Goal: Transaction & Acquisition: Obtain resource

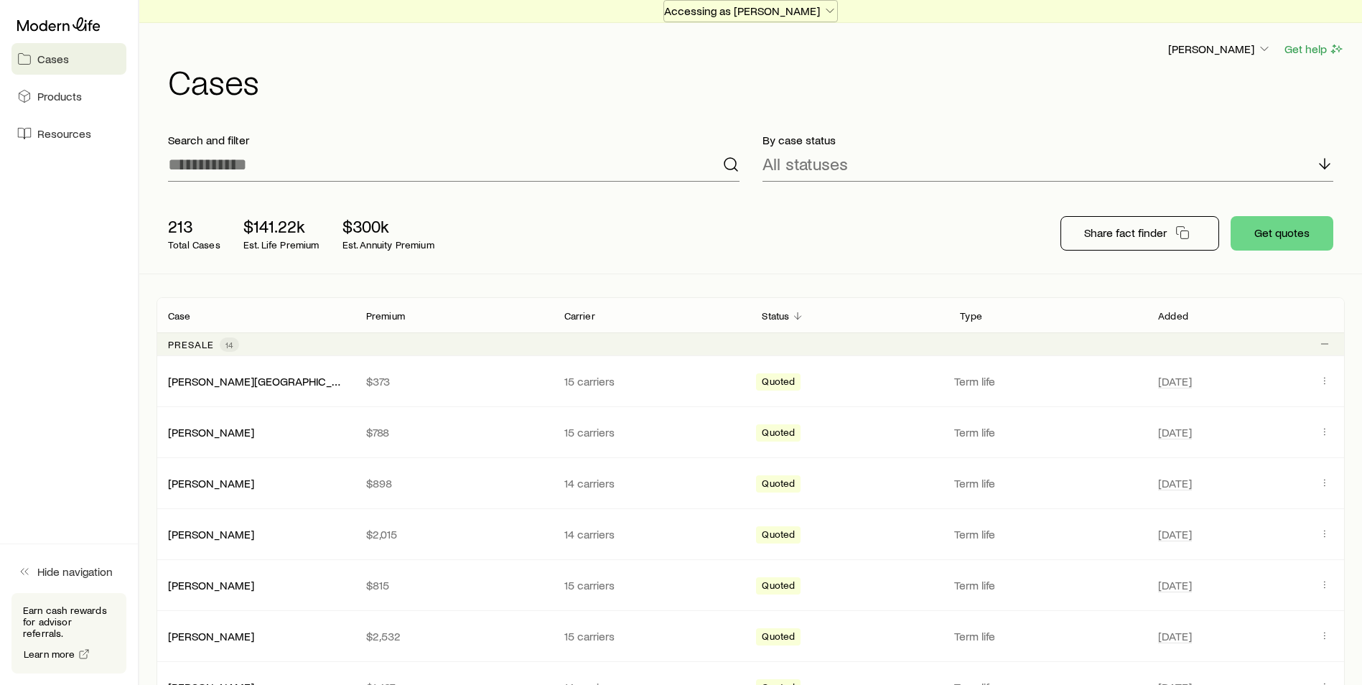
click at [780, 7] on p "Accessing as [PERSON_NAME]" at bounding box center [750, 11] width 173 height 14
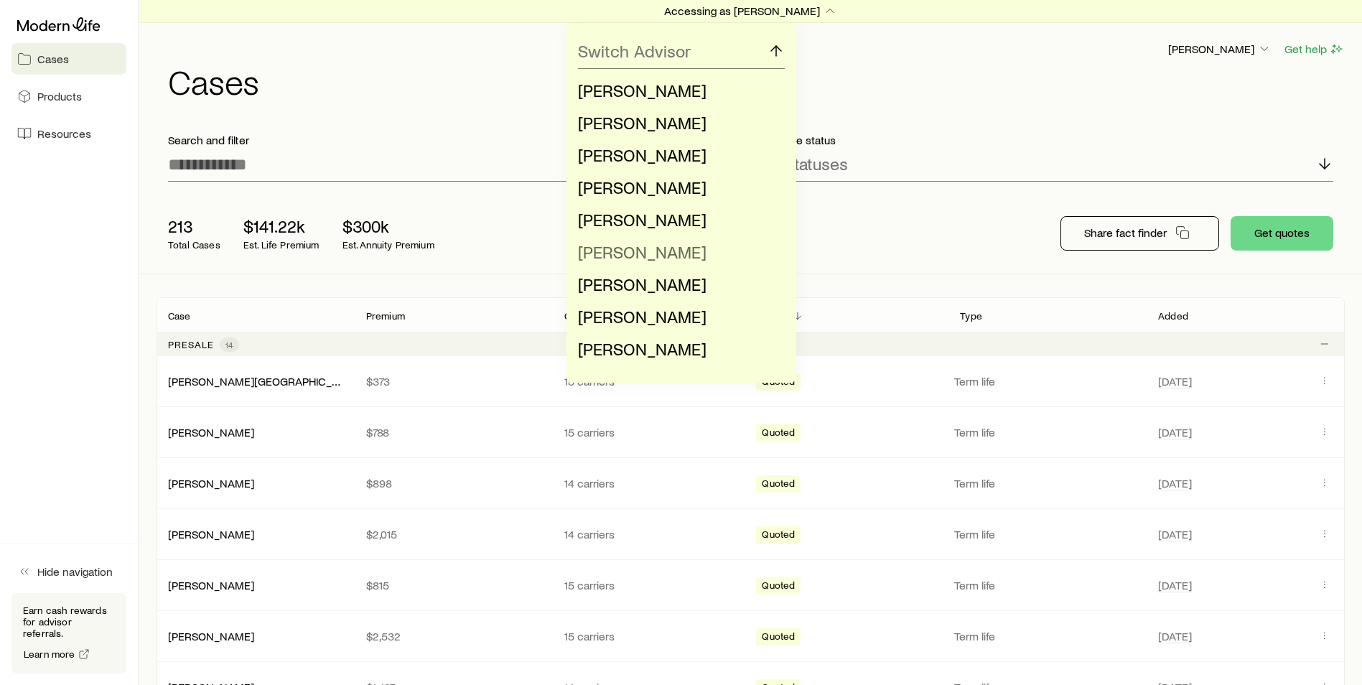
click at [632, 251] on span "[PERSON_NAME]" at bounding box center [642, 251] width 128 height 21
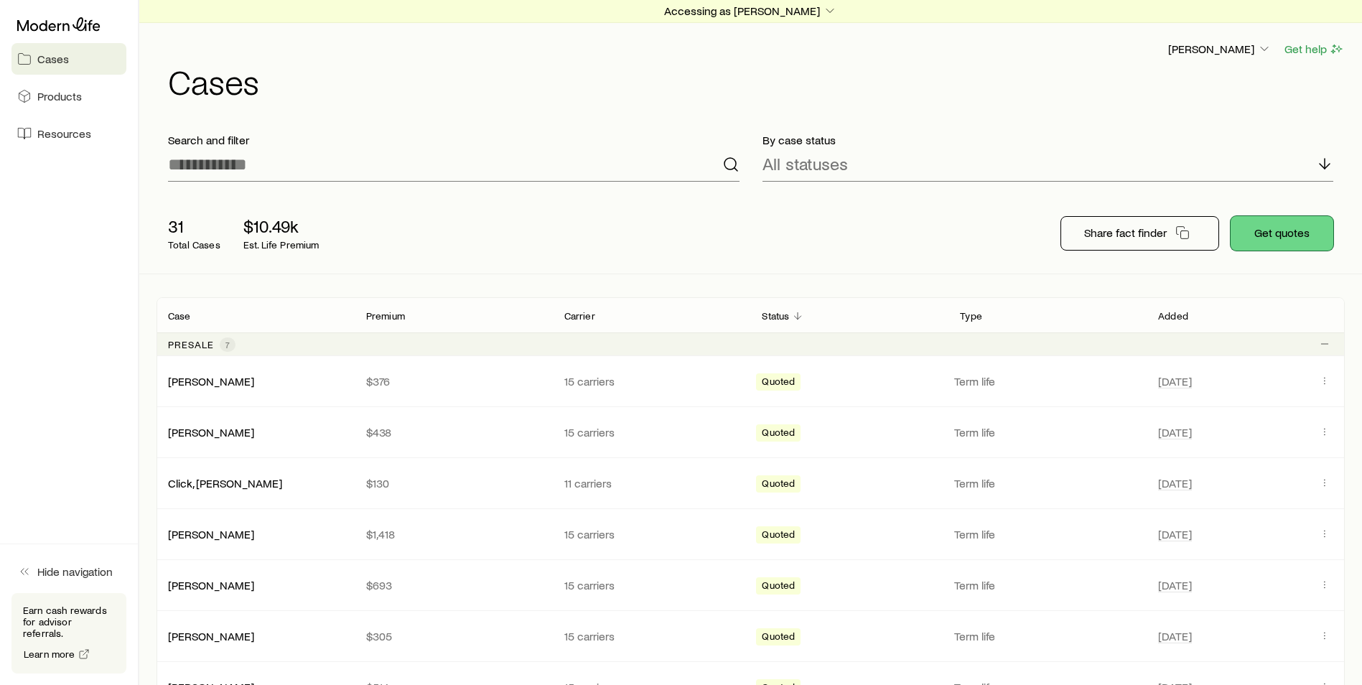
click at [1279, 224] on button "Get quotes" at bounding box center [1281, 233] width 103 height 34
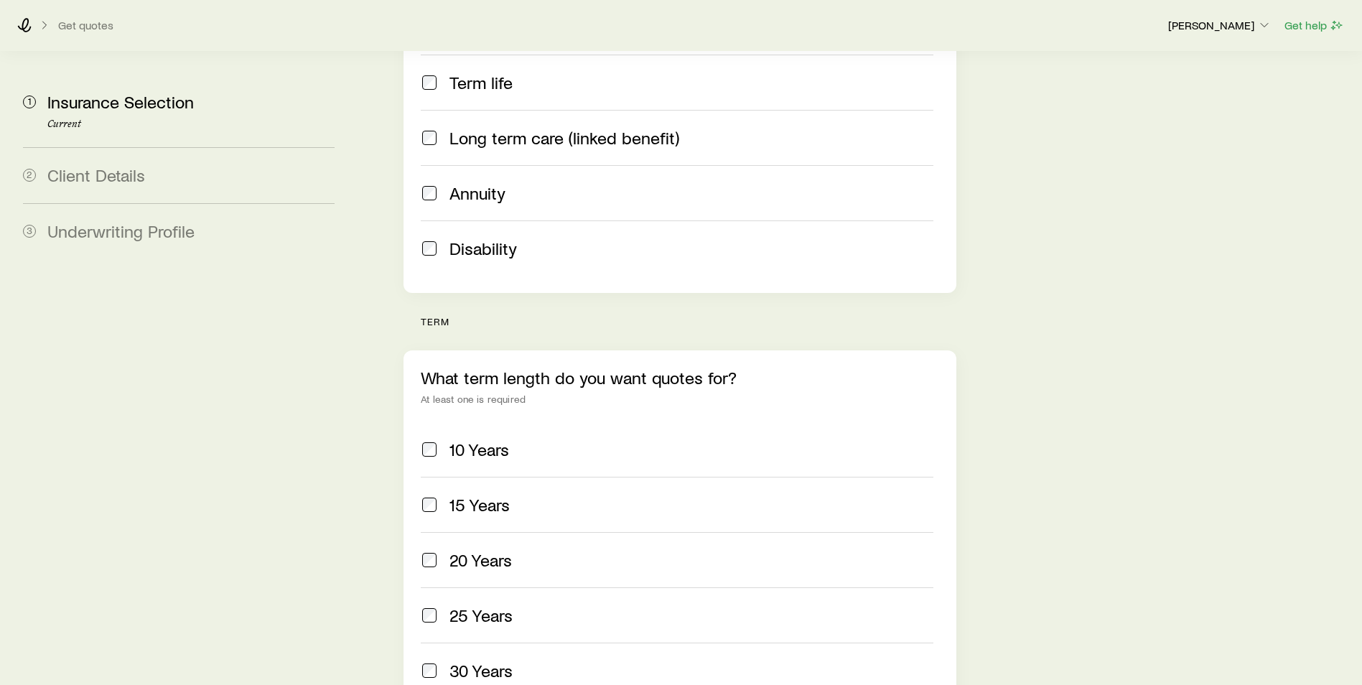
scroll to position [431, 0]
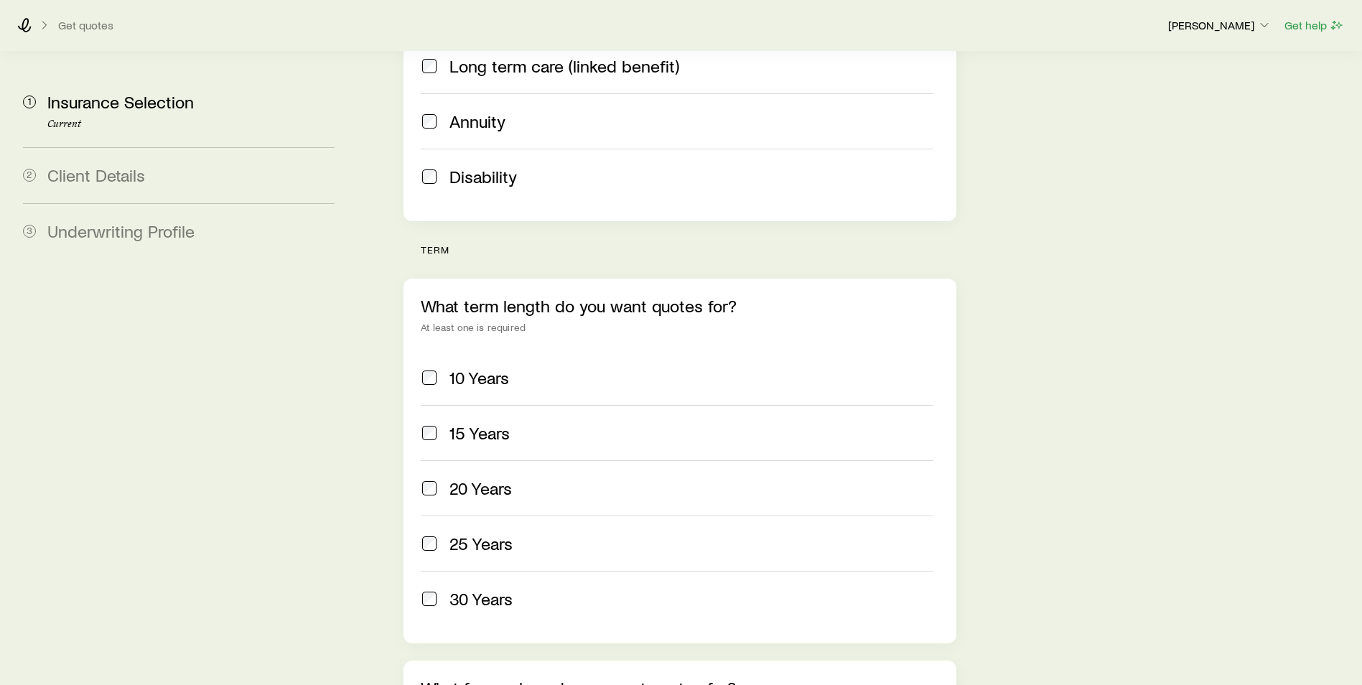
click at [511, 533] on span "25 Years" at bounding box center [480, 543] width 63 height 20
drag, startPoint x: 493, startPoint y: 559, endPoint x: 478, endPoint y: 547, distance: 19.4
click at [493, 589] on span "30 Years" at bounding box center [480, 599] width 63 height 20
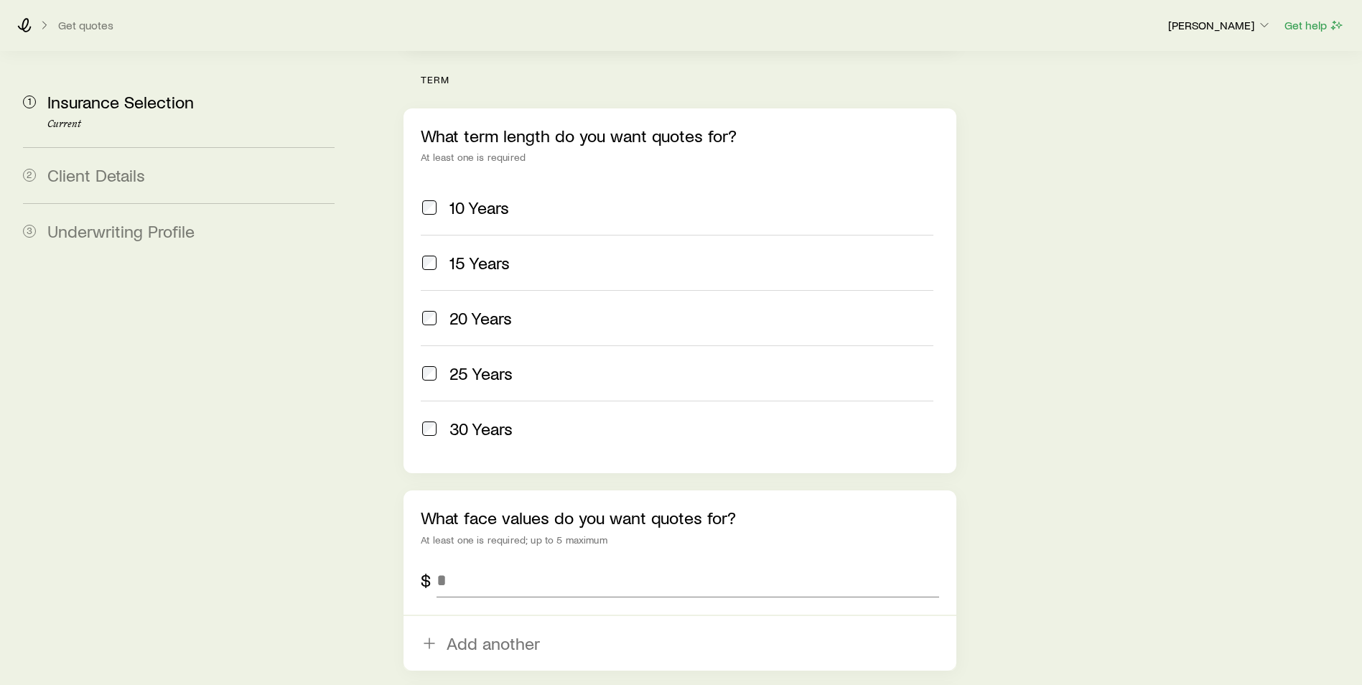
scroll to position [646, 0]
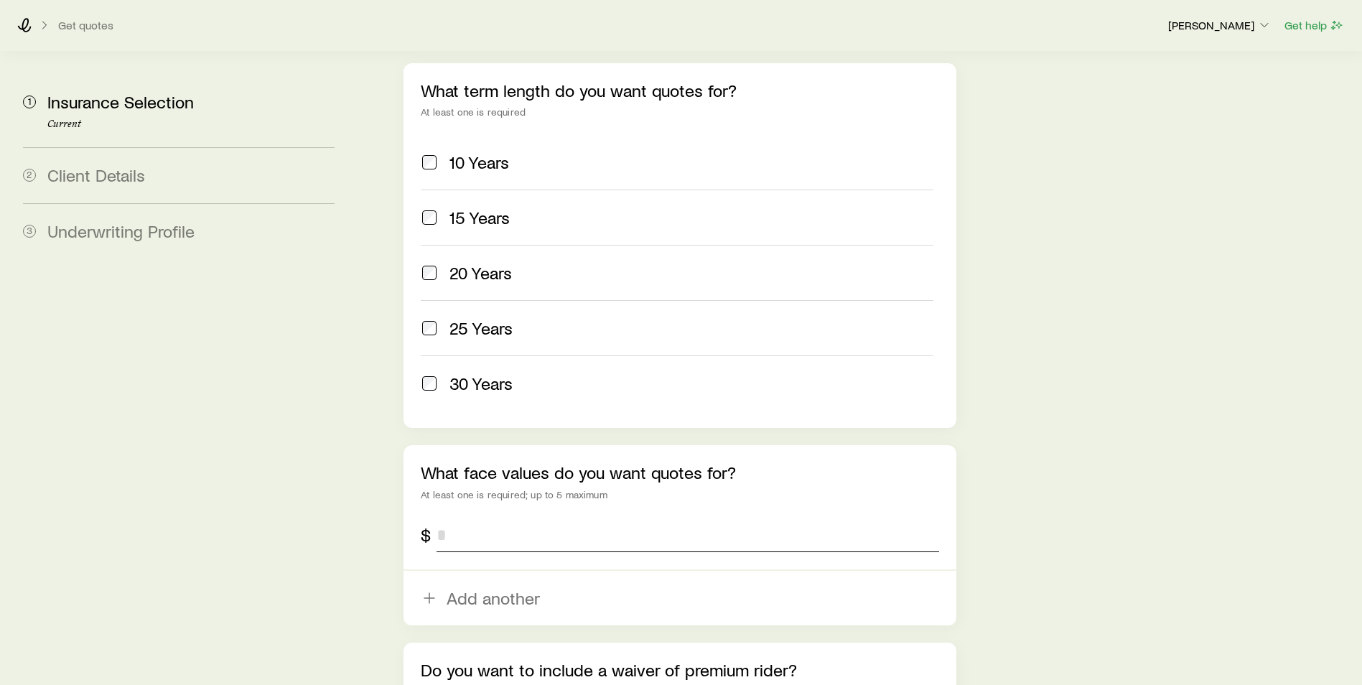
click at [465, 518] on input "tel" at bounding box center [687, 535] width 502 height 34
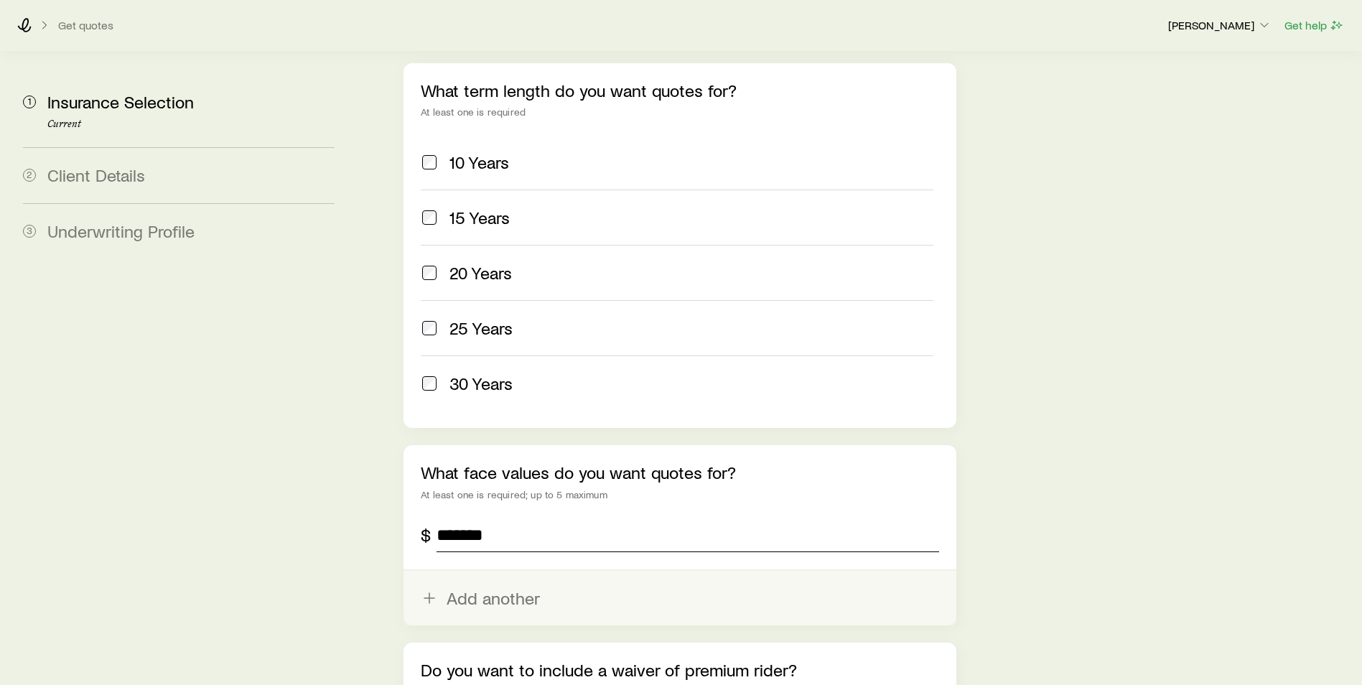
type input "*******"
click at [469, 571] on button "Add another" at bounding box center [679, 598] width 553 height 55
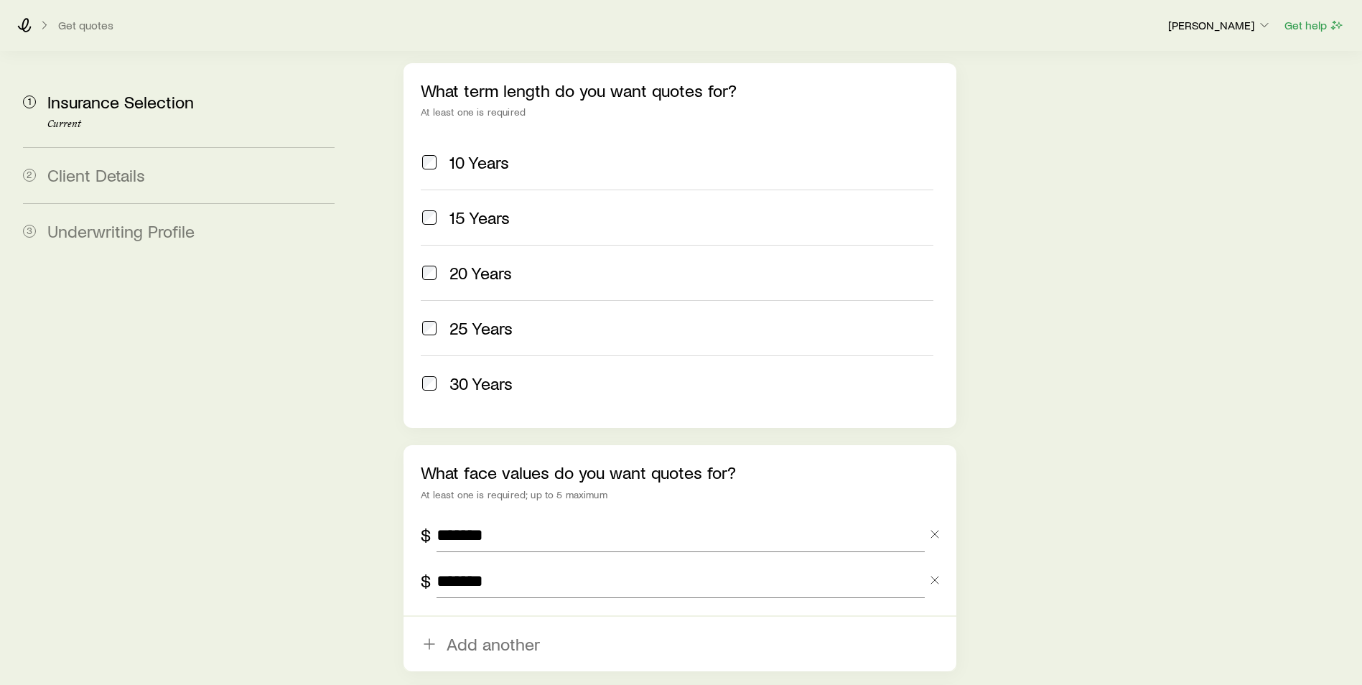
type input "*******"
click at [375, 498] on div "Insurance Selection Start by specifying details about any product types you are…" at bounding box center [856, 138] width 987 height 1418
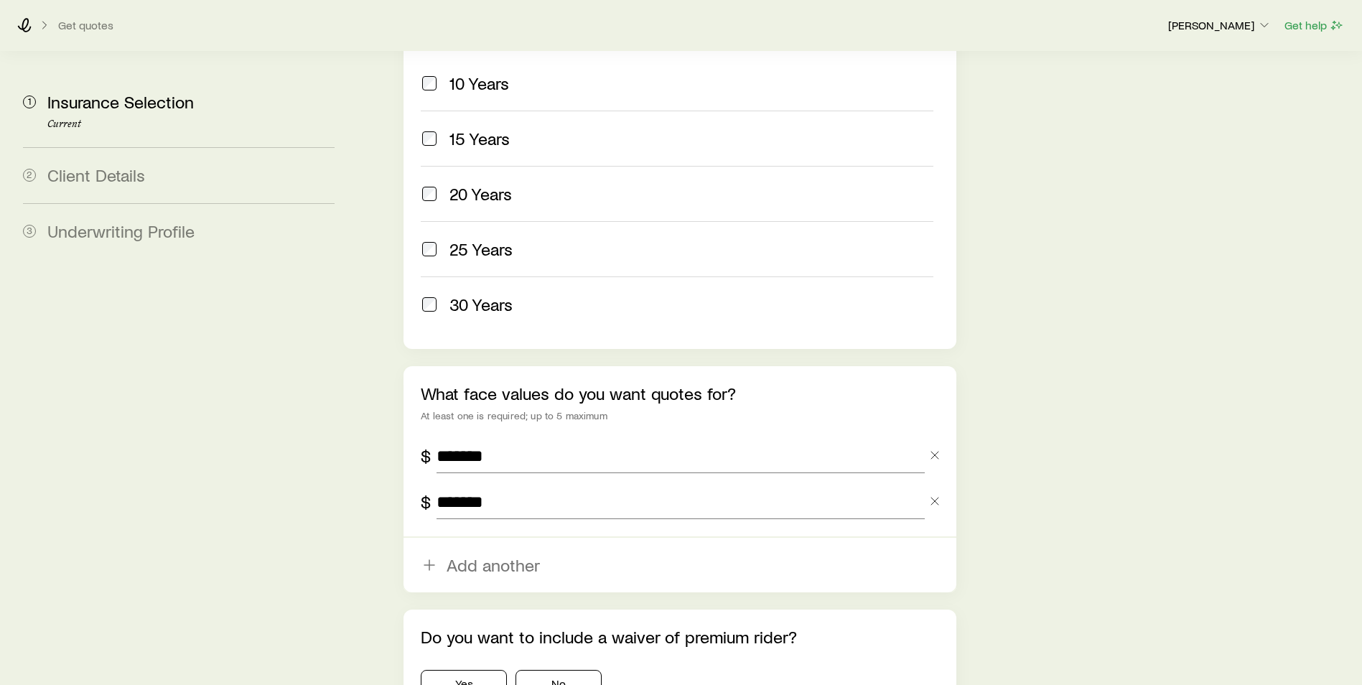
scroll to position [790, 0]
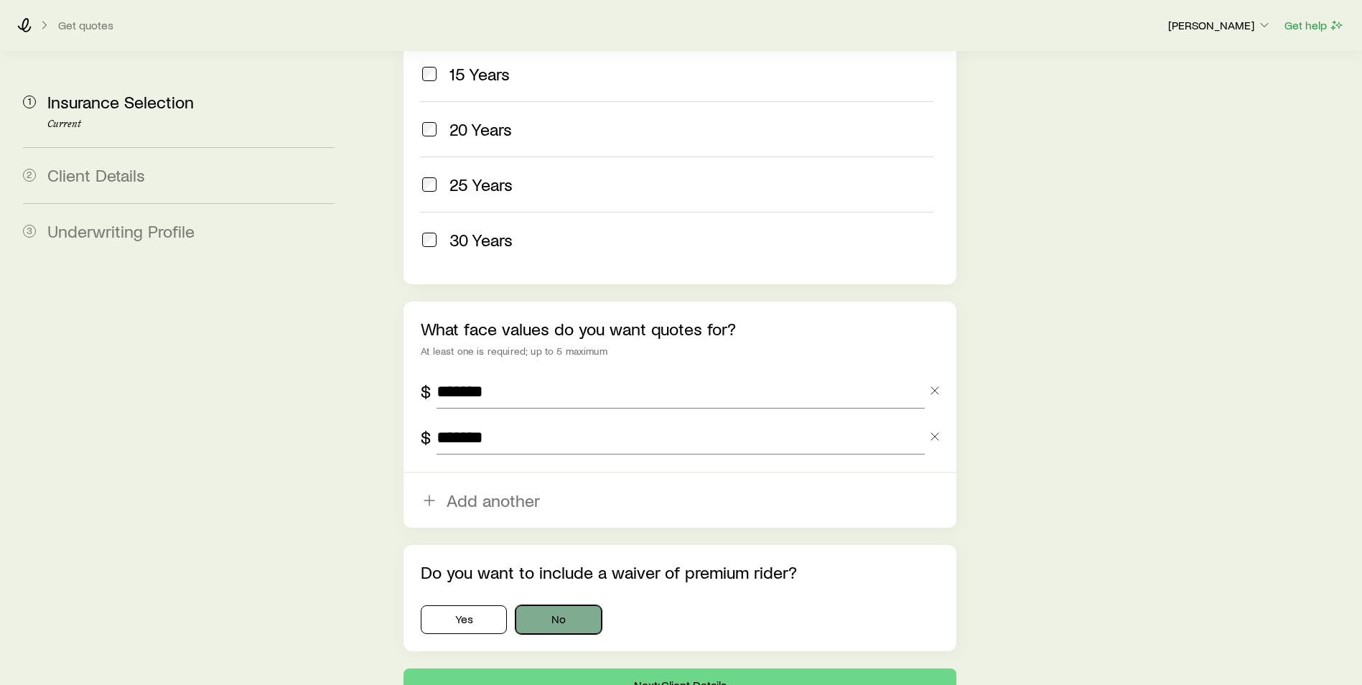
click at [562, 605] on button "No" at bounding box center [558, 619] width 86 height 29
click at [652, 668] on button "Next: Client Details" at bounding box center [679, 685] width 553 height 34
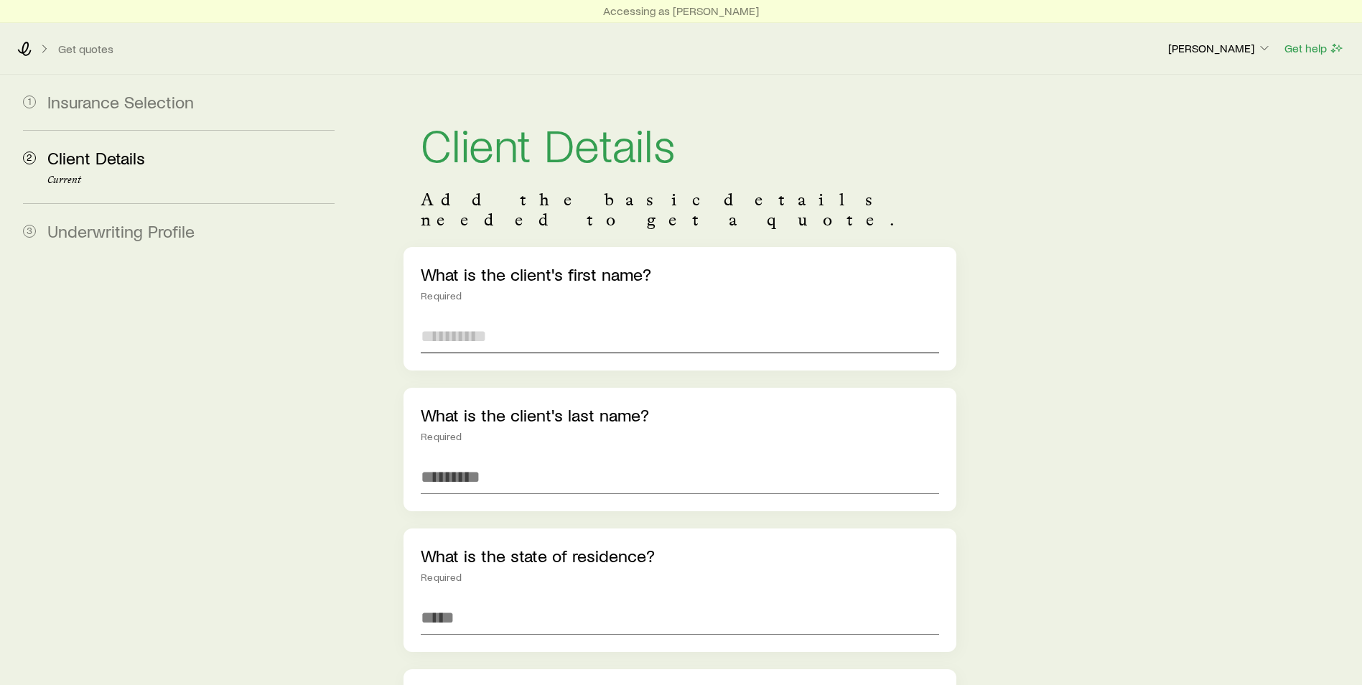
click at [586, 319] on input "text" at bounding box center [680, 336] width 518 height 34
type input "*******"
type input "******"
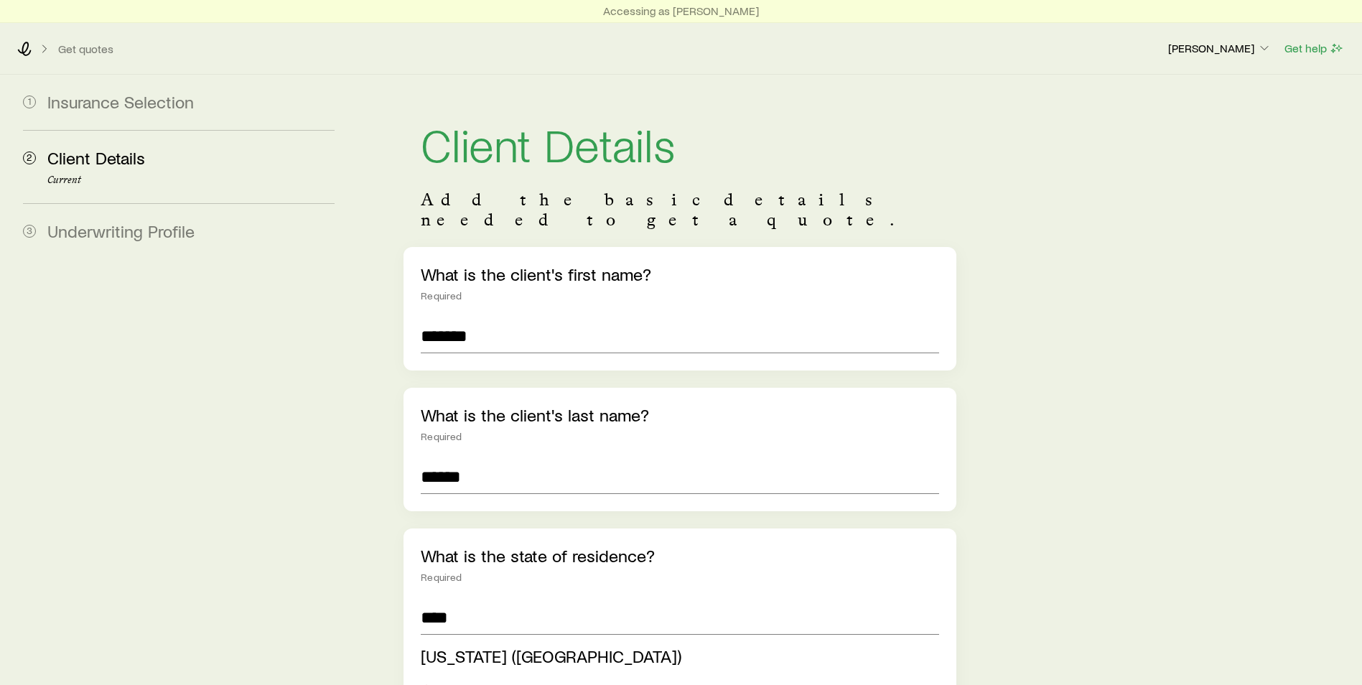
click at [485, 645] on span "[US_STATE] ([GEOGRAPHIC_DATA])" at bounding box center [551, 655] width 261 height 21
type input "**********"
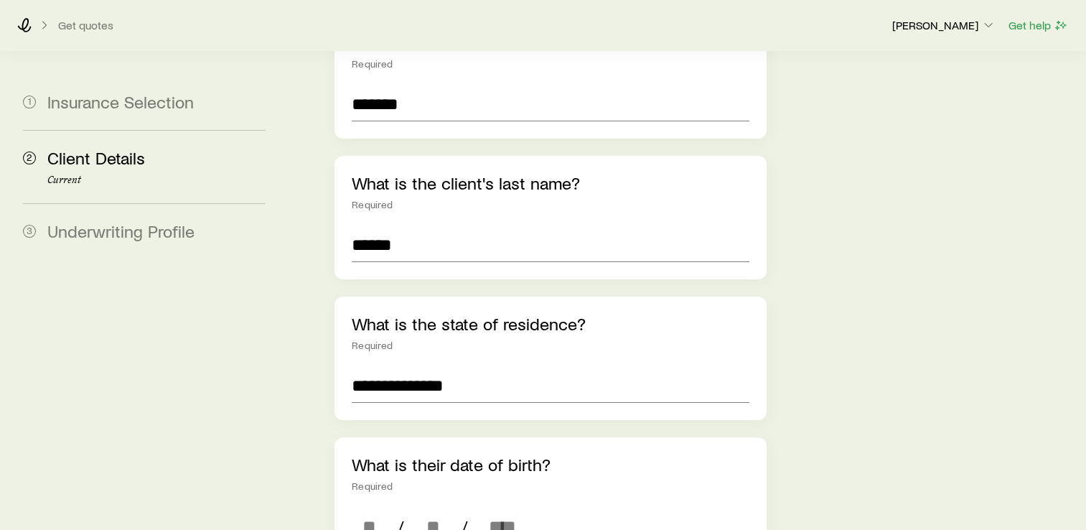
scroll to position [287, 0]
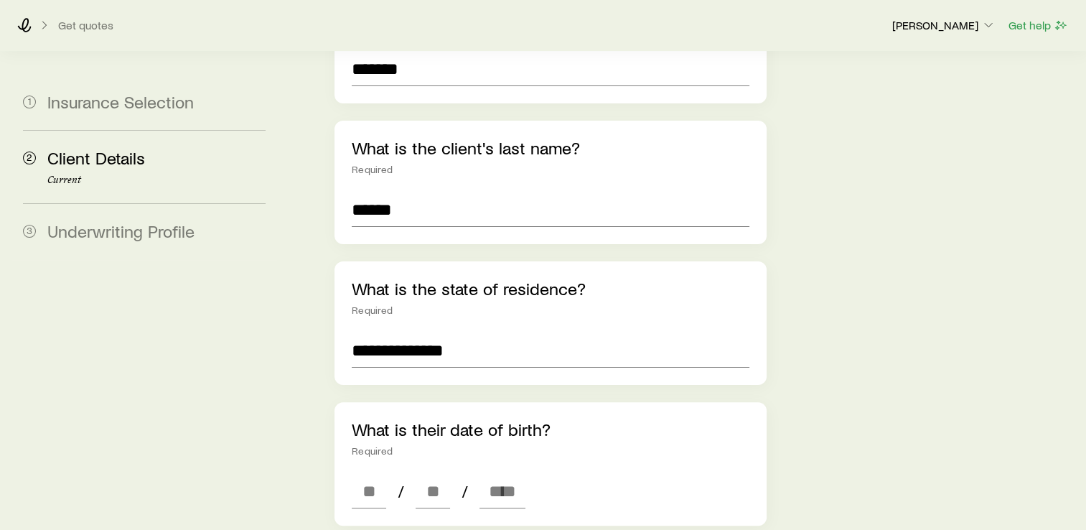
click at [370, 472] on div "What is their date of birth? Required / /" at bounding box center [550, 463] width 432 height 123
click at [367, 474] on input at bounding box center [369, 491] width 34 height 34
type input "**"
type input "****"
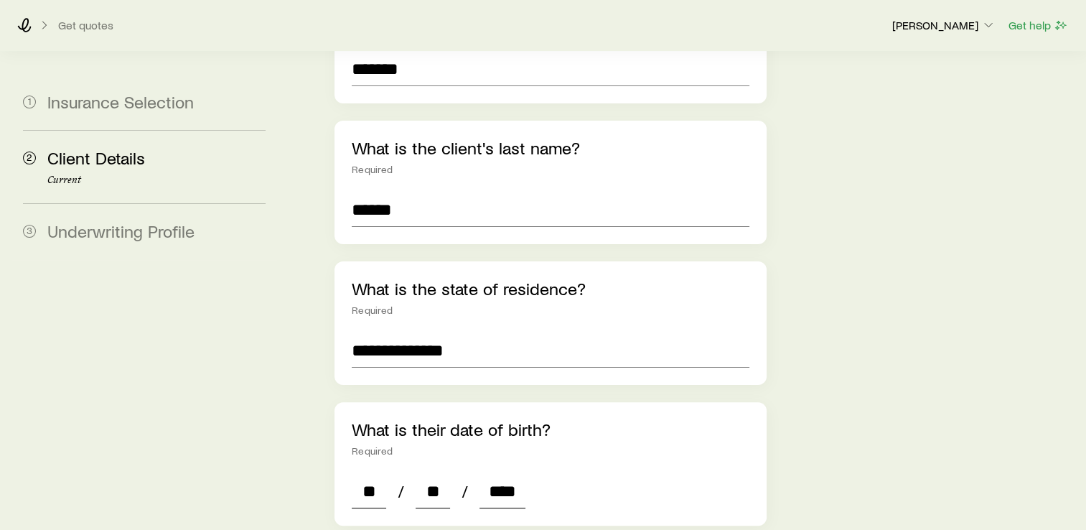
type input "*"
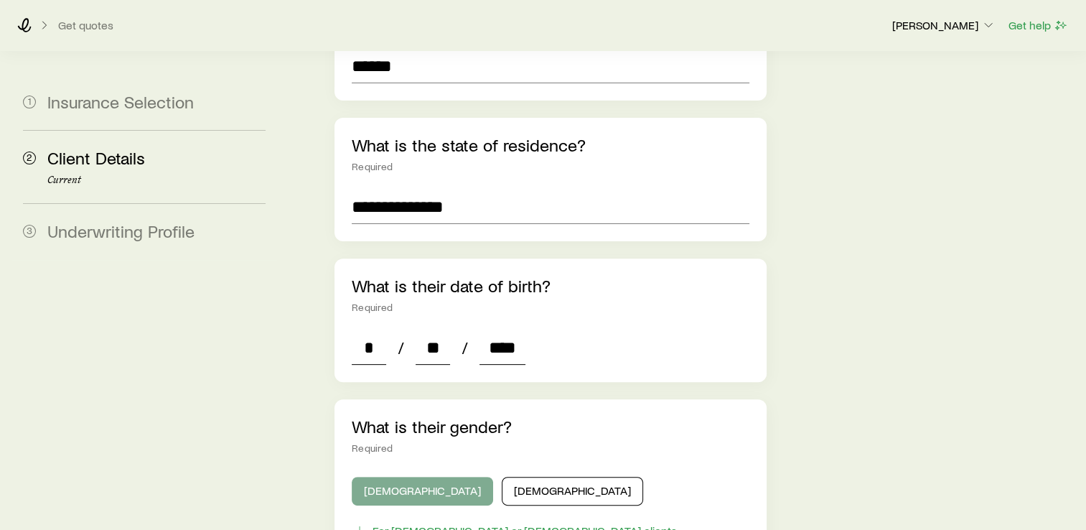
type input "****"
click at [369, 477] on button "[DEMOGRAPHIC_DATA]" at bounding box center [422, 491] width 141 height 29
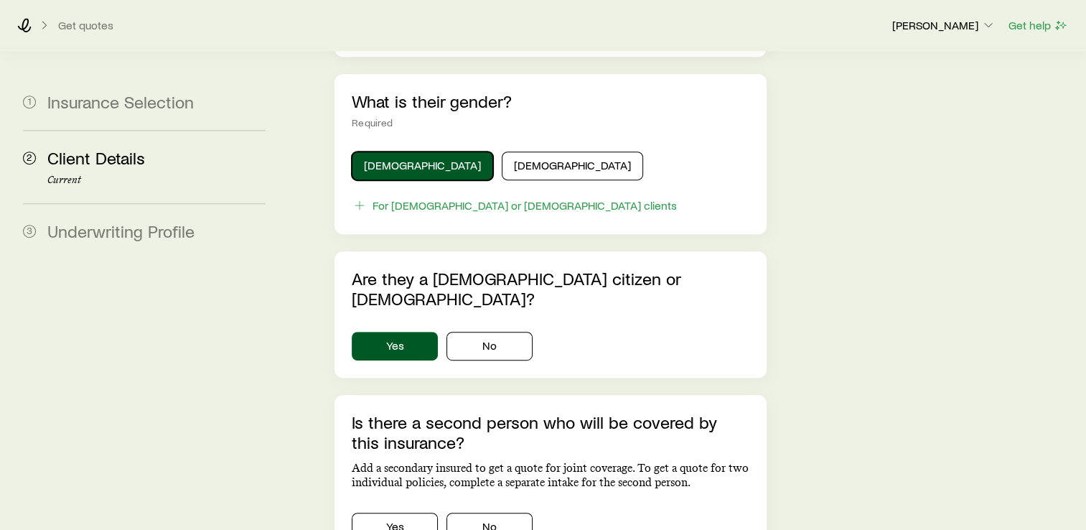
scroll to position [790, 0]
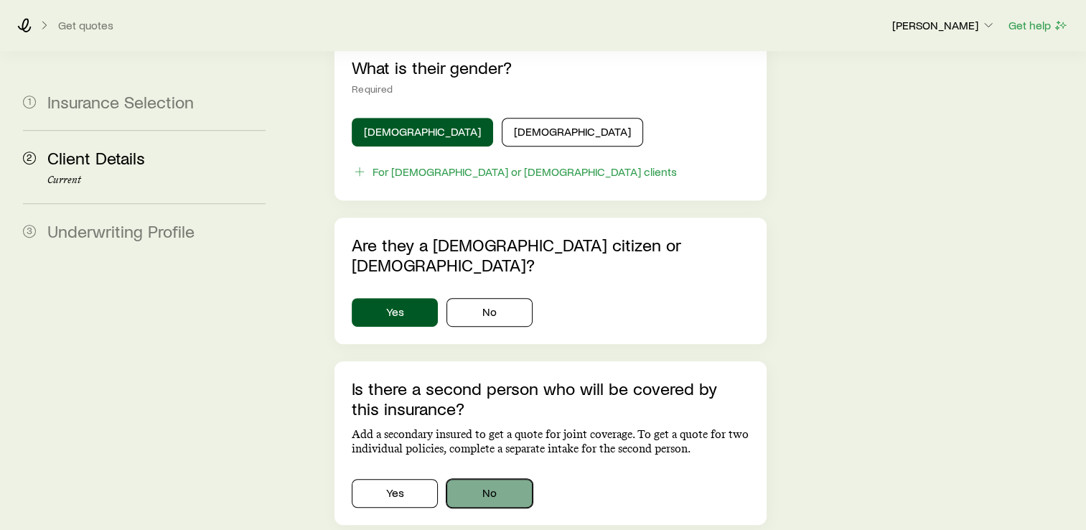
click at [475, 479] on button "No" at bounding box center [489, 493] width 86 height 29
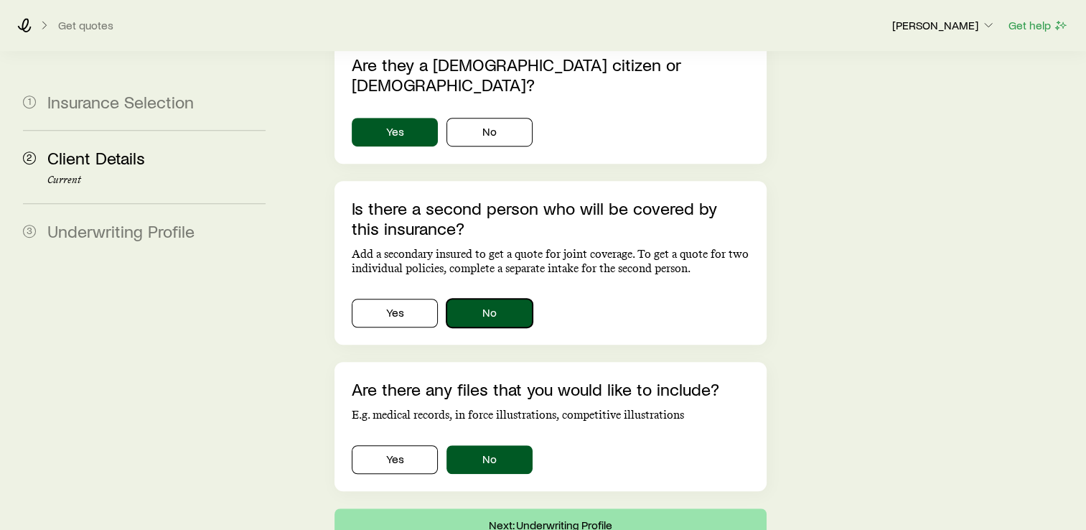
scroll to position [1002, 0]
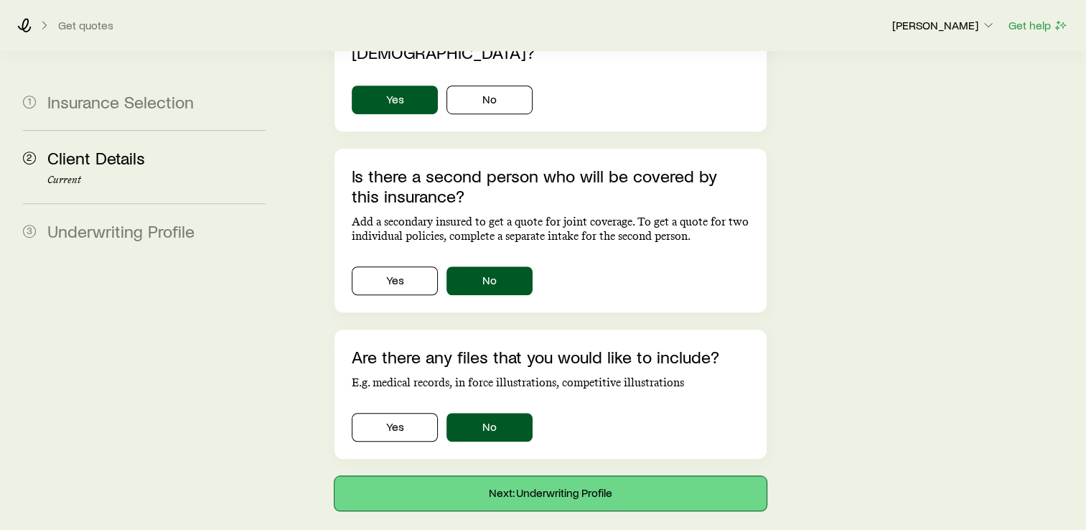
click at [529, 476] on button "Next: Underwriting Profile" at bounding box center [550, 493] width 432 height 34
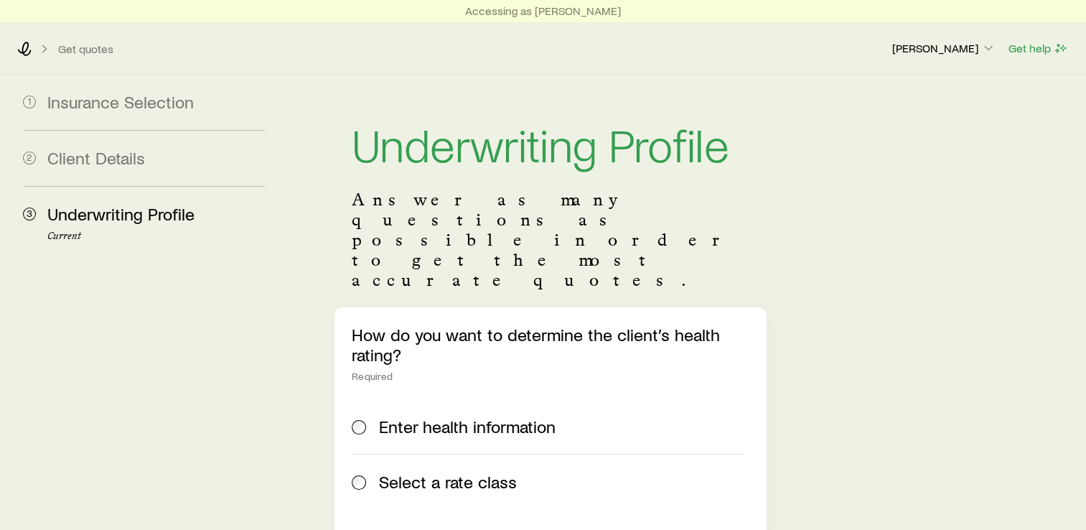
click at [454, 472] on span "Select a rate class" at bounding box center [448, 482] width 138 height 20
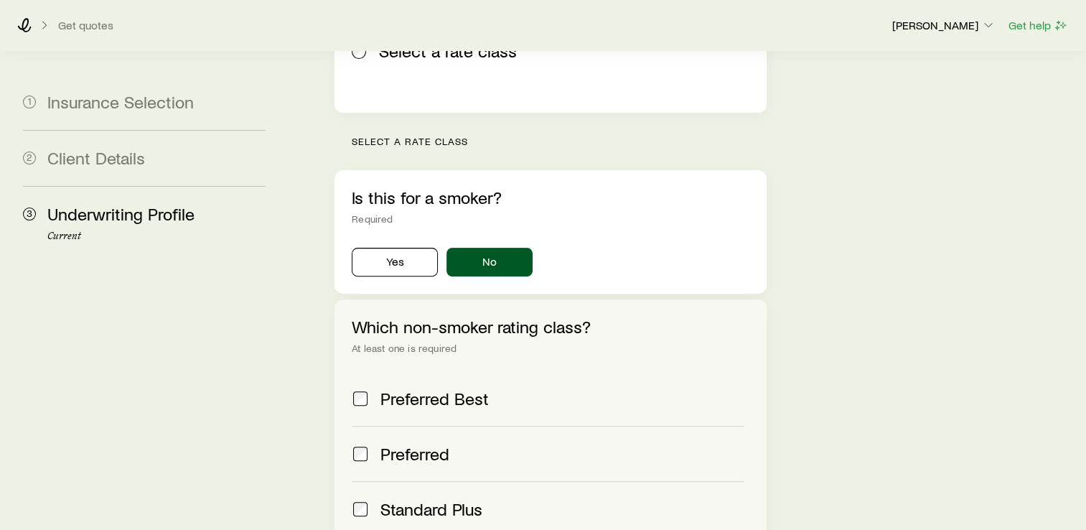
click at [386, 388] on span "Preferred Best" at bounding box center [434, 398] width 108 height 20
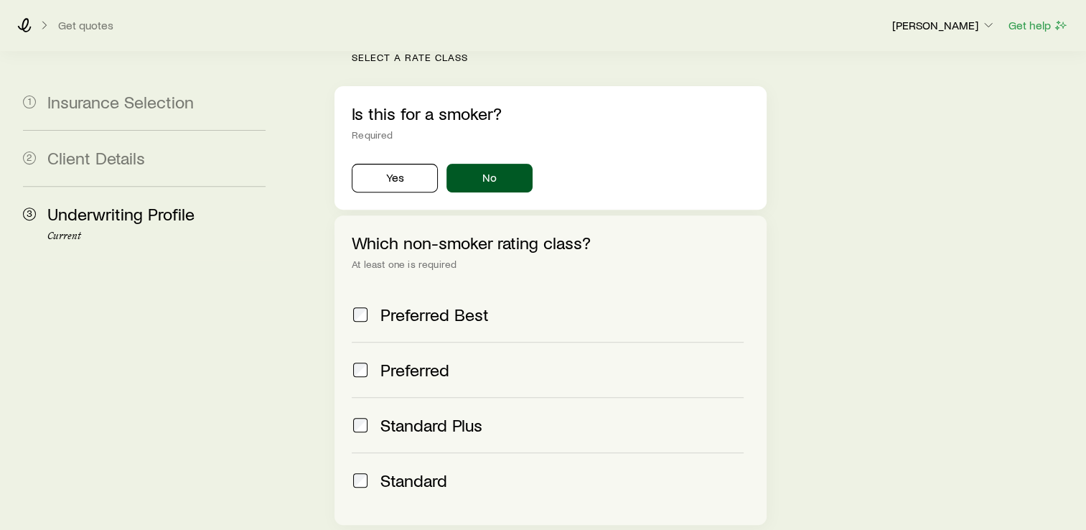
scroll to position [620, 0]
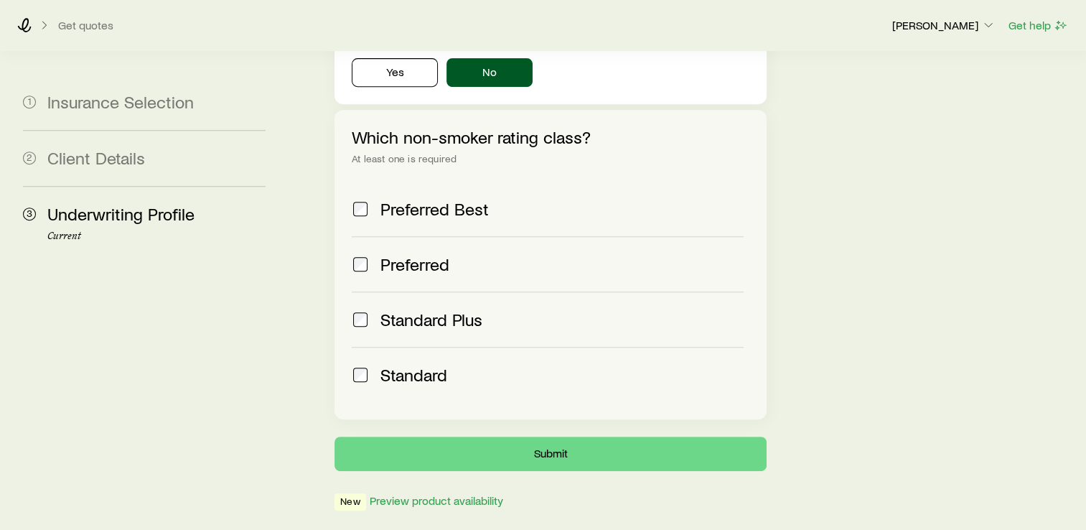
click at [387, 254] on span "Preferred" at bounding box center [414, 264] width 69 height 20
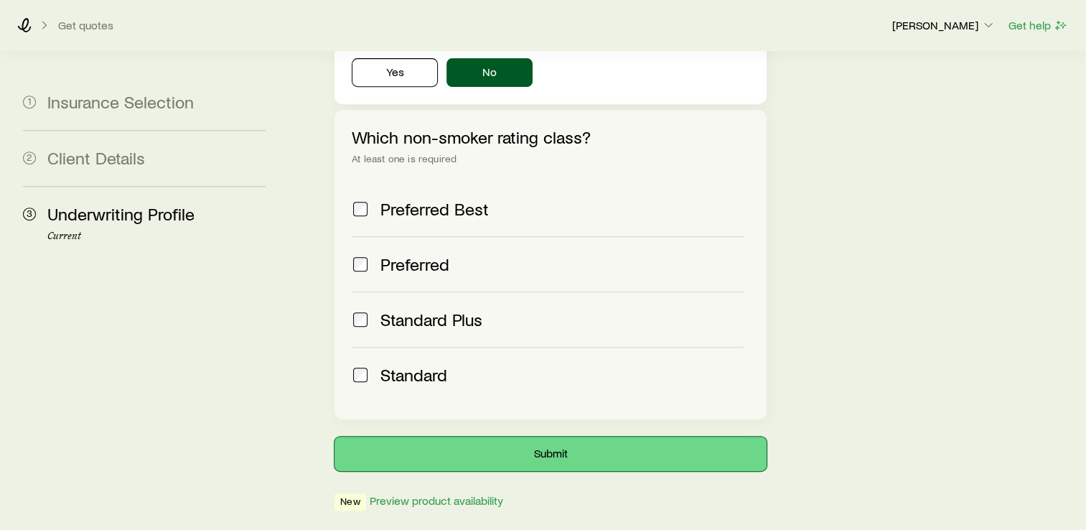
click at [589, 436] on button "Submit" at bounding box center [550, 453] width 432 height 34
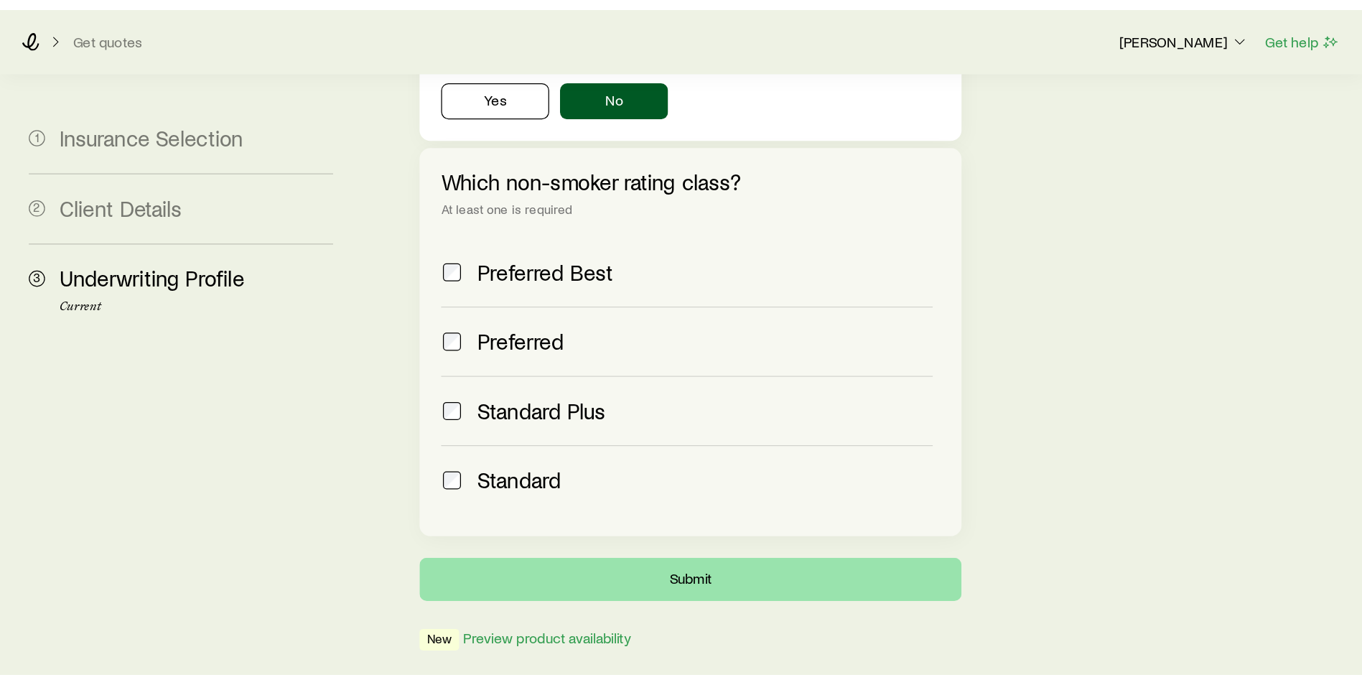
scroll to position [0, 0]
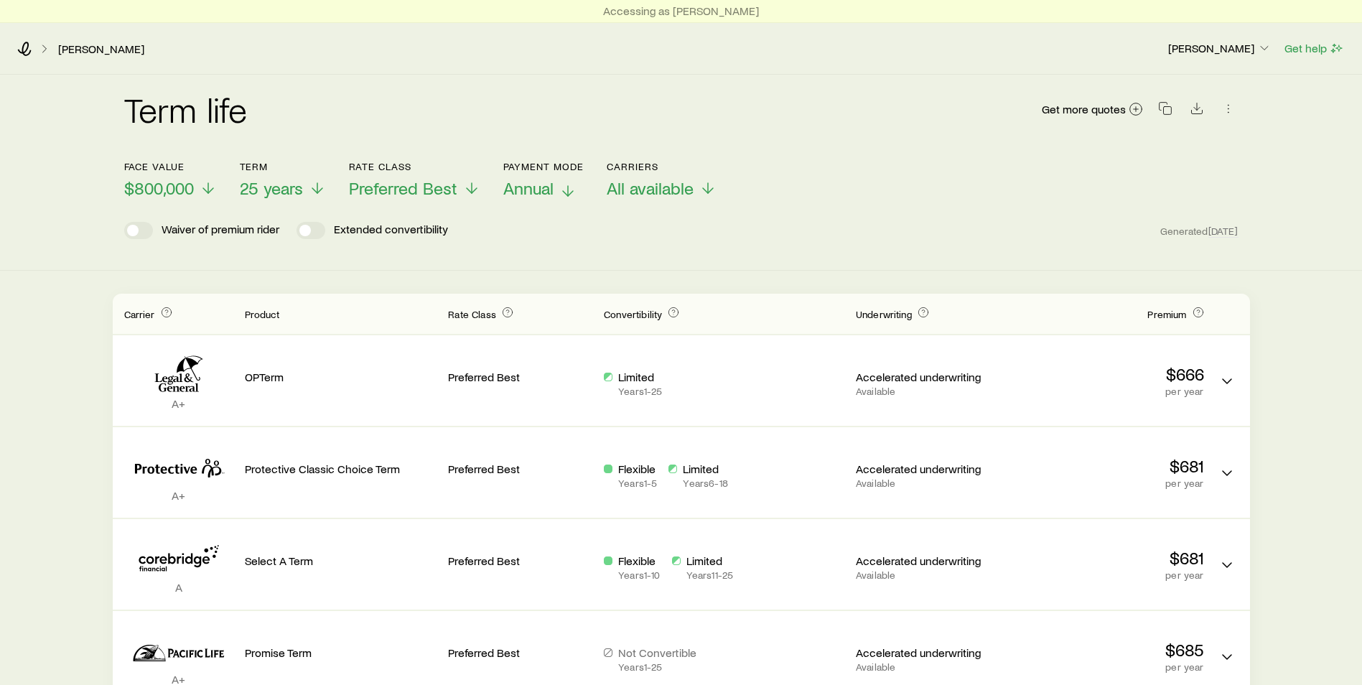
click at [561, 192] on icon at bounding box center [567, 190] width 17 height 17
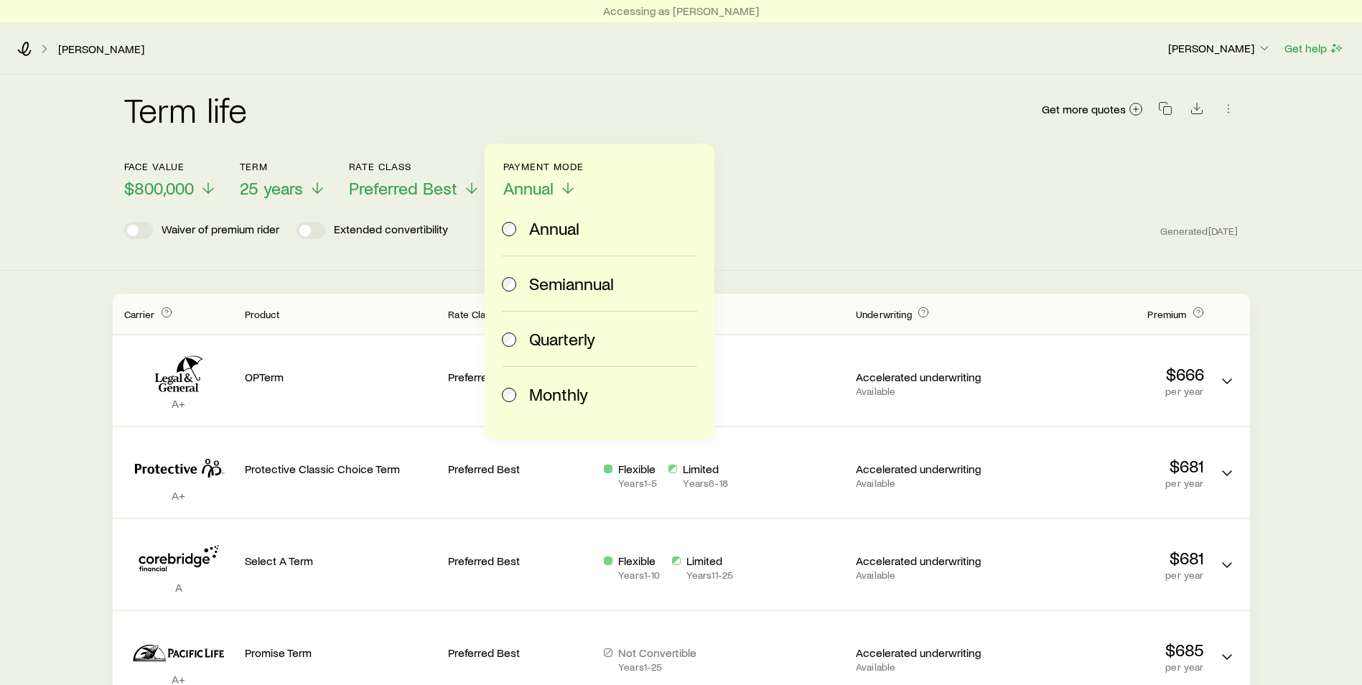
click at [563, 404] on label "Monthly" at bounding box center [596, 394] width 189 height 55
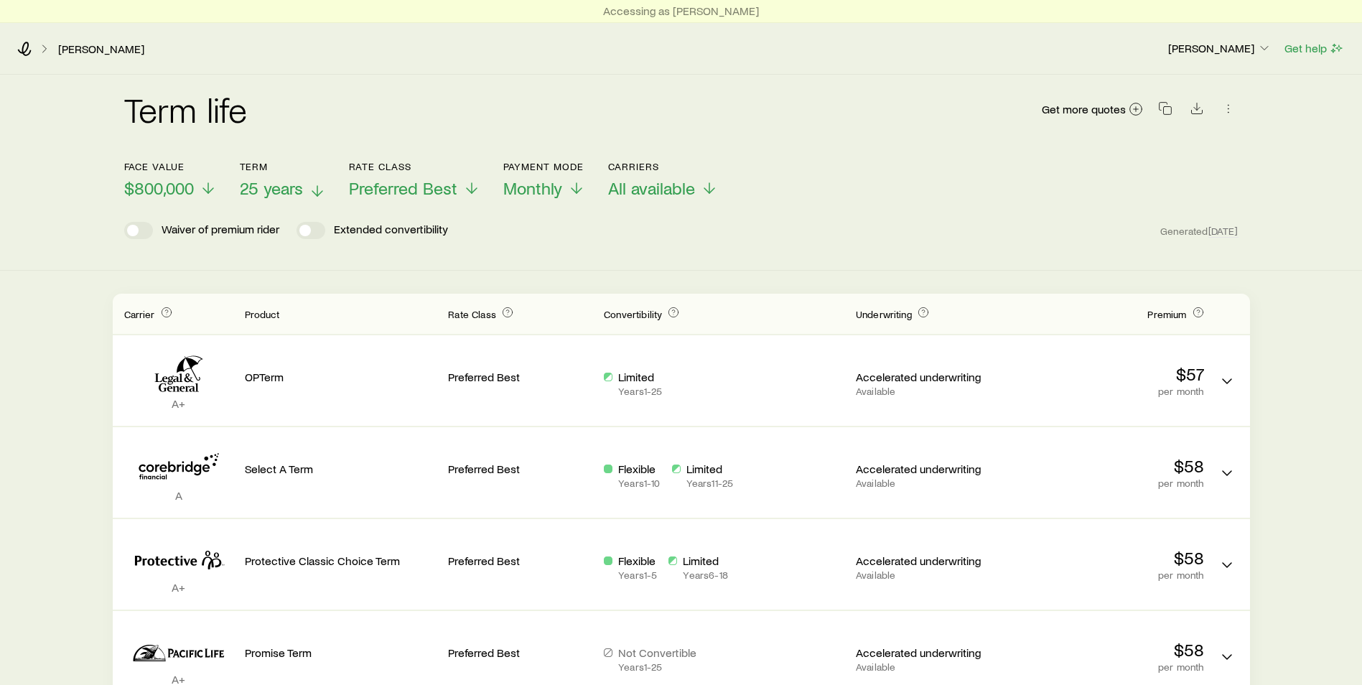
click at [273, 186] on span "25 years" at bounding box center [271, 188] width 63 height 20
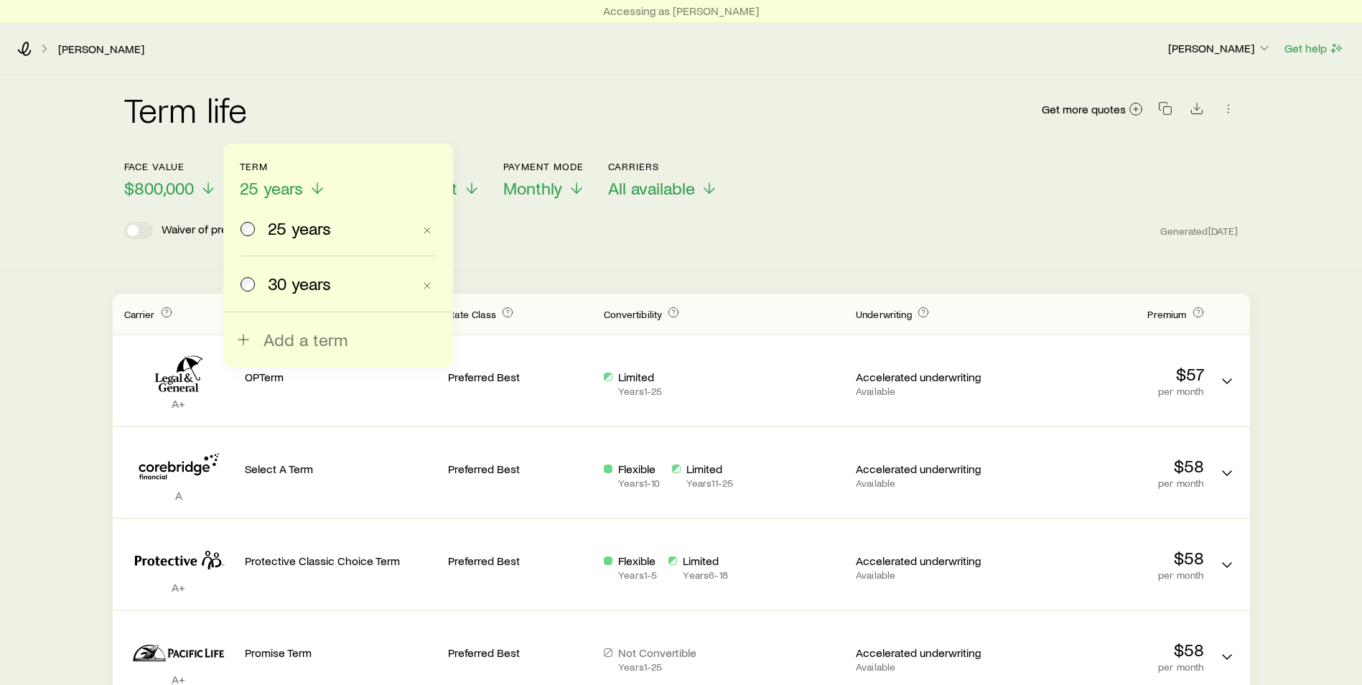
click at [279, 291] on span "30 years" at bounding box center [299, 283] width 63 height 20
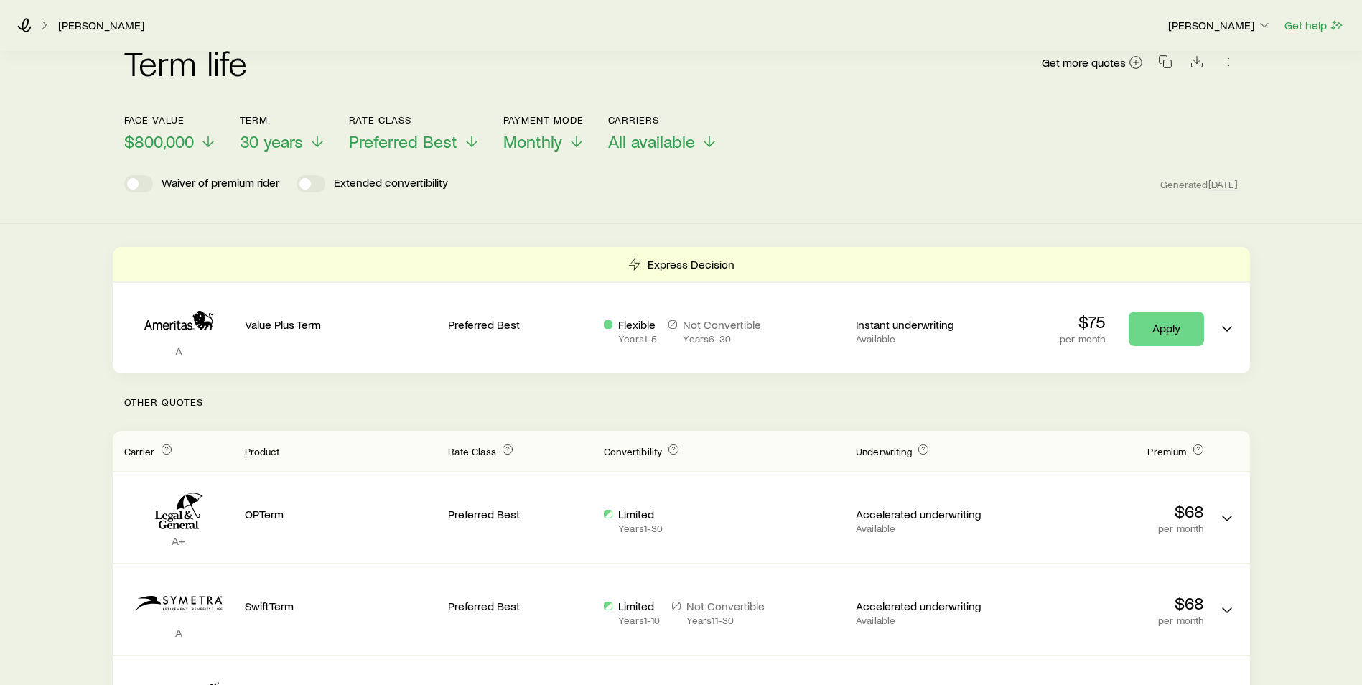
scroll to position [72, 0]
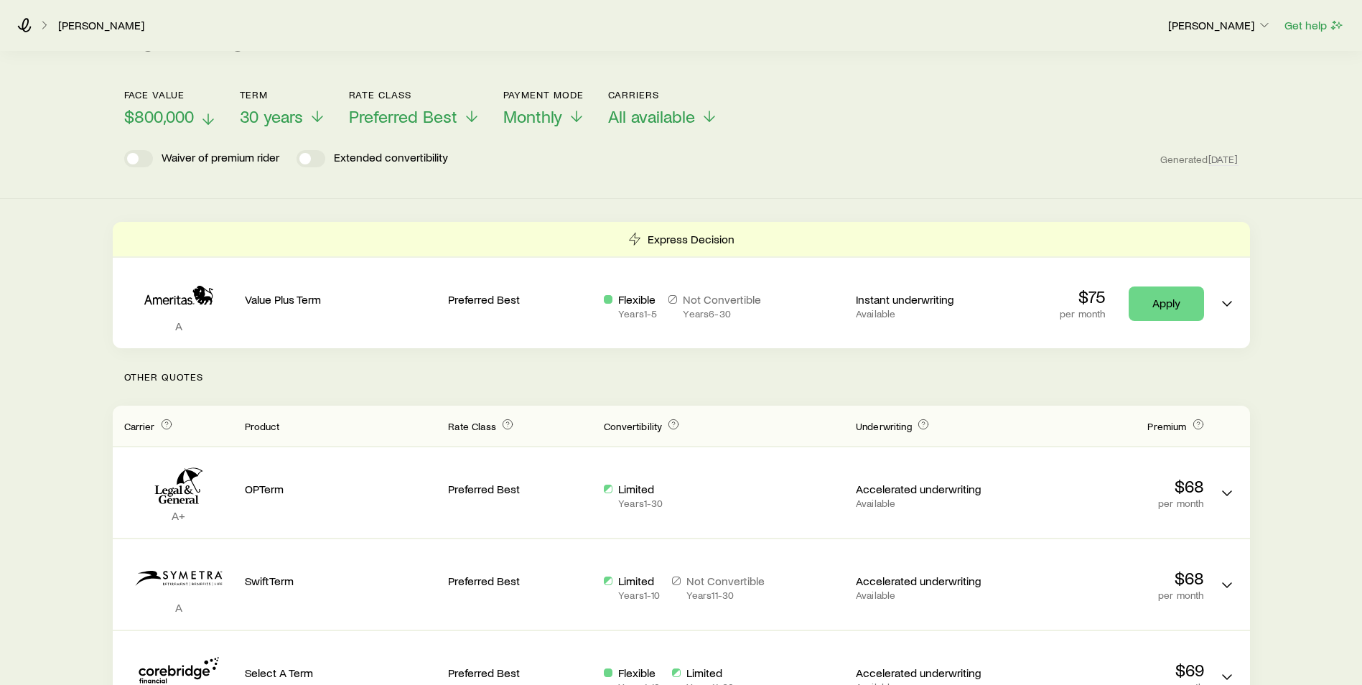
click at [195, 115] on p "$800,000" at bounding box center [170, 116] width 93 height 20
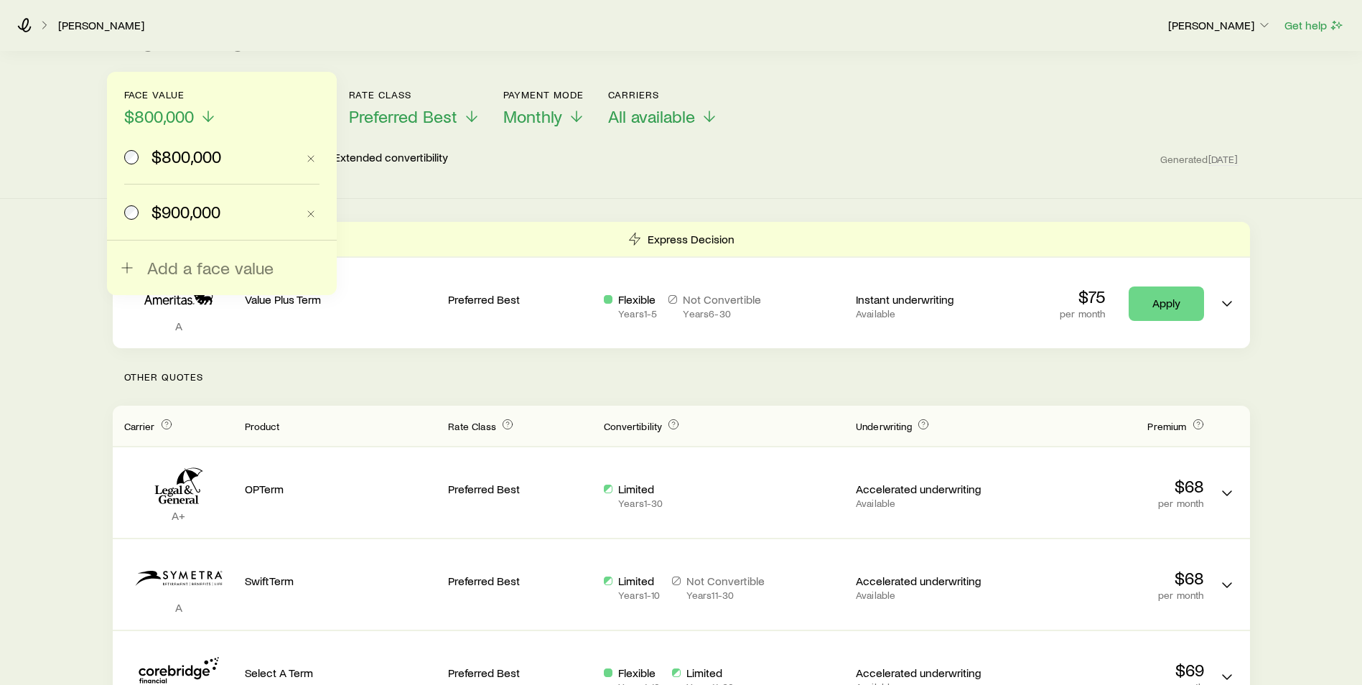
click at [193, 216] on span "$900,000" at bounding box center [185, 212] width 69 height 20
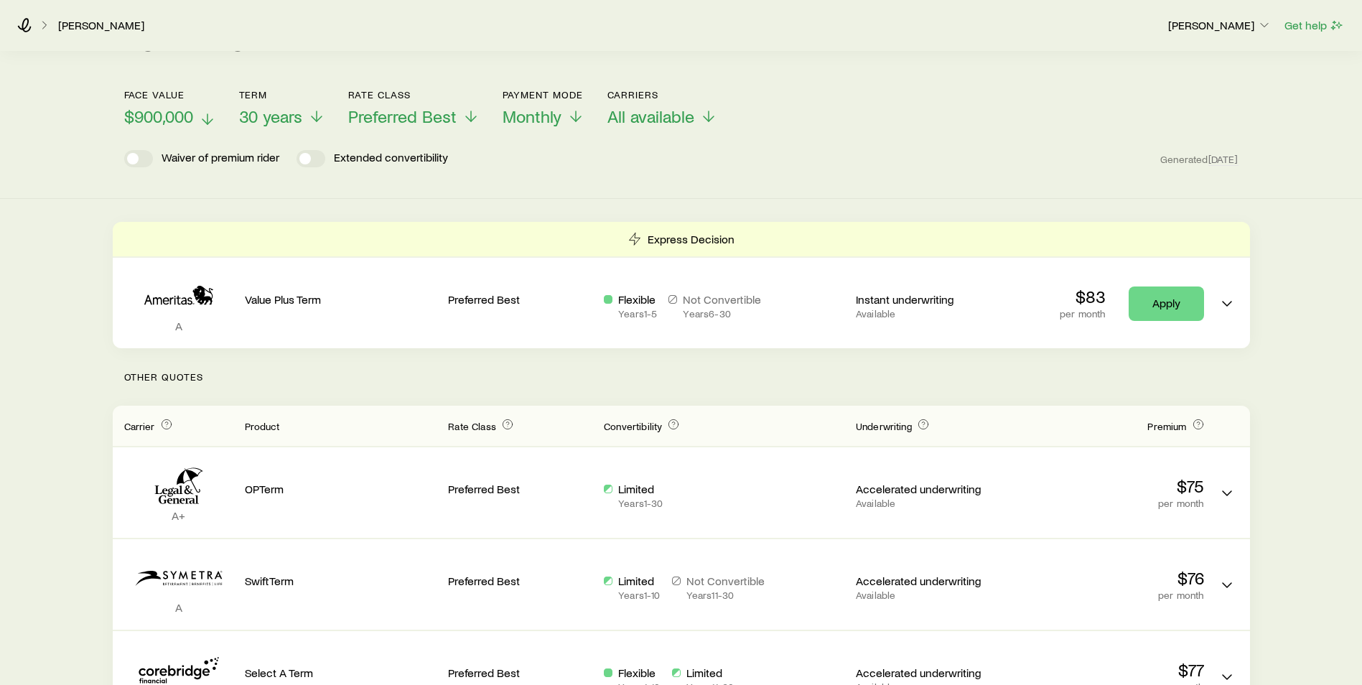
click at [179, 120] on span "$900,000" at bounding box center [158, 116] width 69 height 20
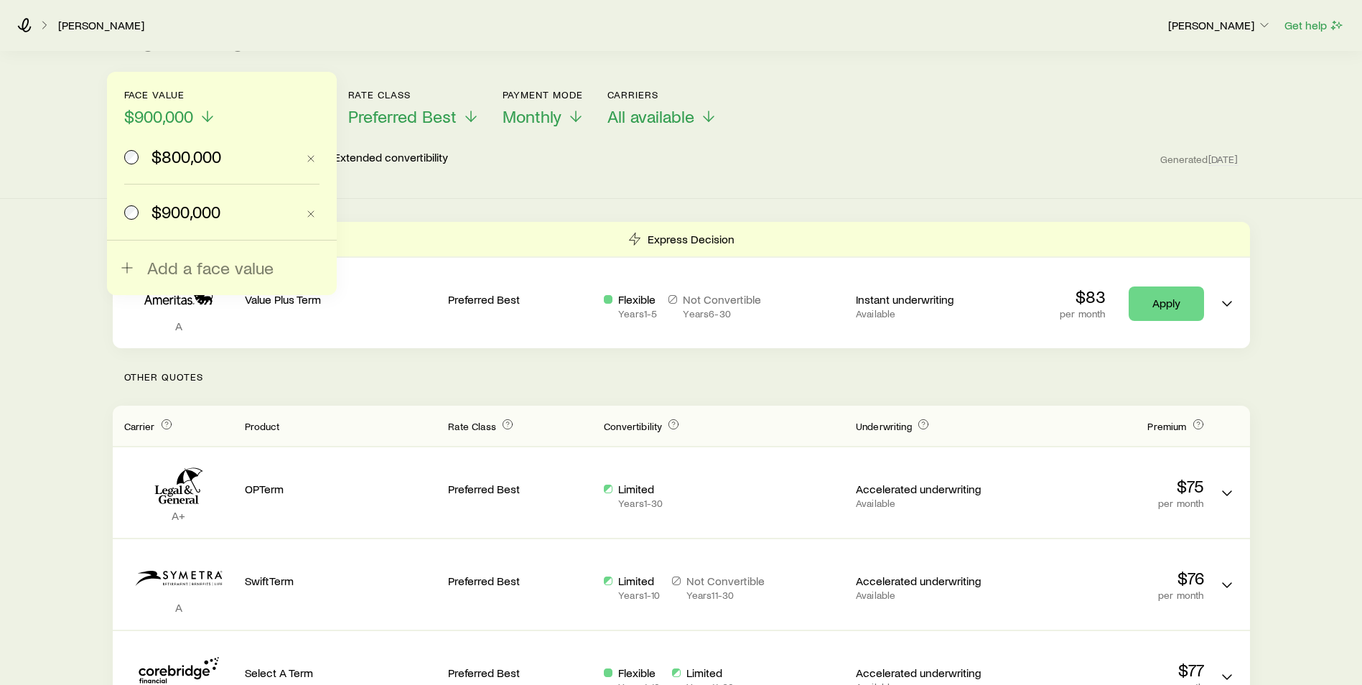
click at [173, 169] on label "$800,000" at bounding box center [210, 156] width 172 height 55
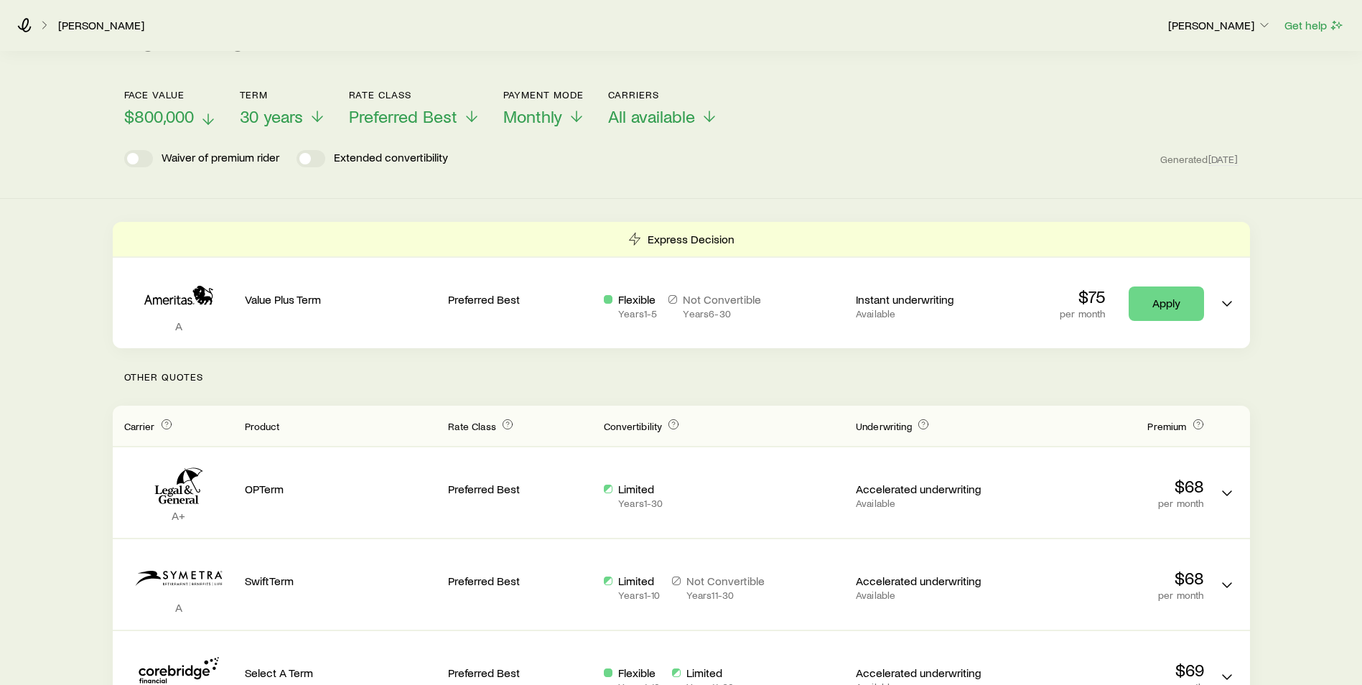
click at [184, 118] on span "$800,000" at bounding box center [159, 116] width 70 height 20
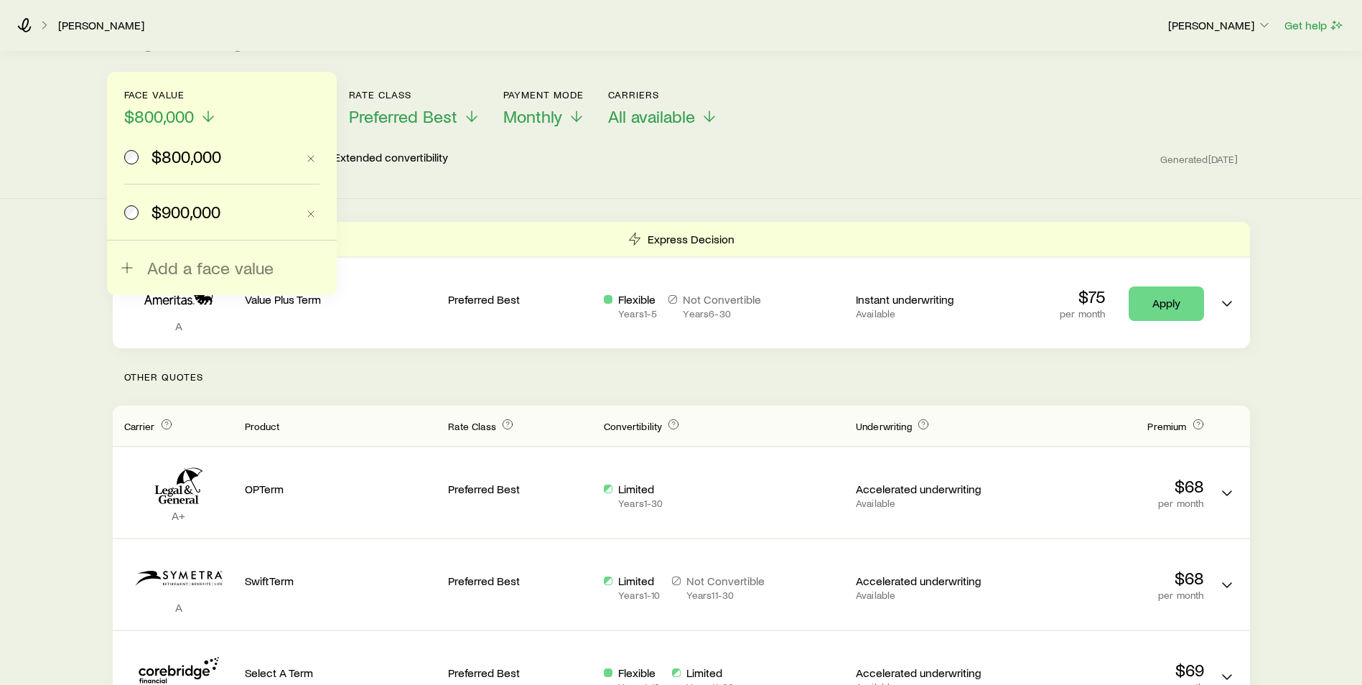
click at [188, 209] on span "$900,000" at bounding box center [185, 212] width 69 height 20
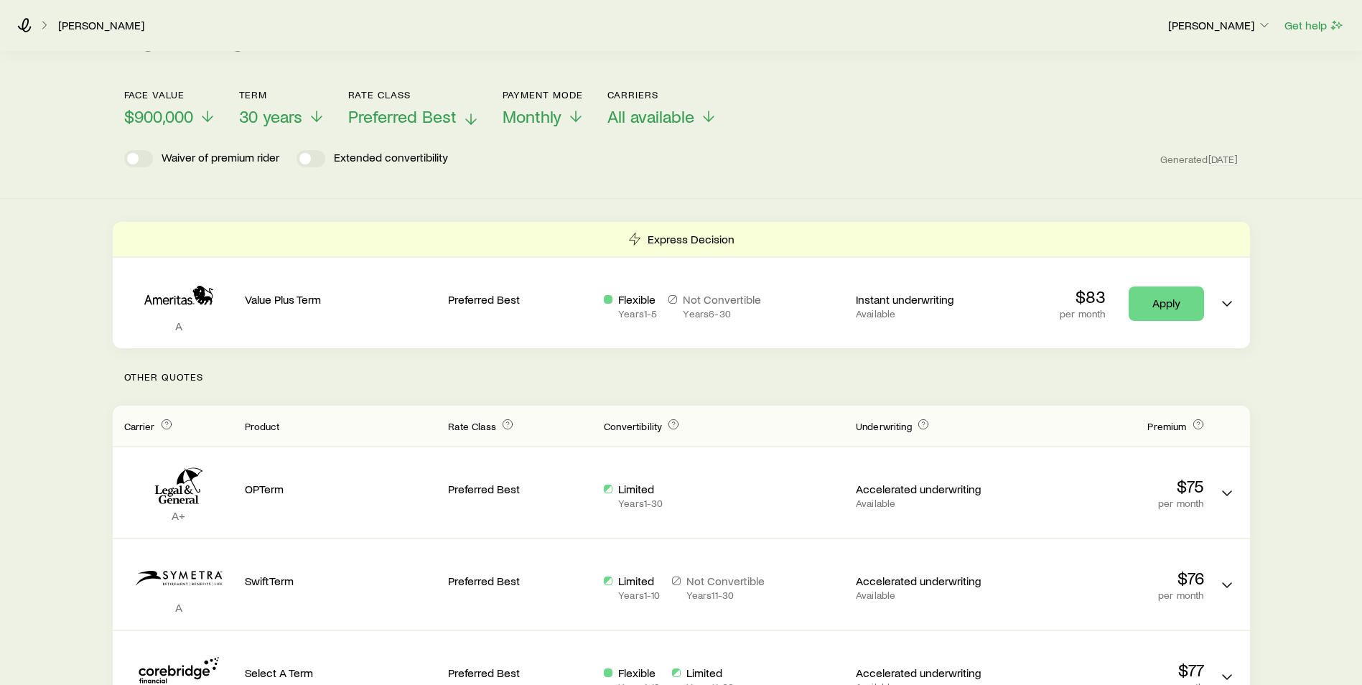
click at [438, 118] on span "Preferred Best" at bounding box center [402, 116] width 108 height 20
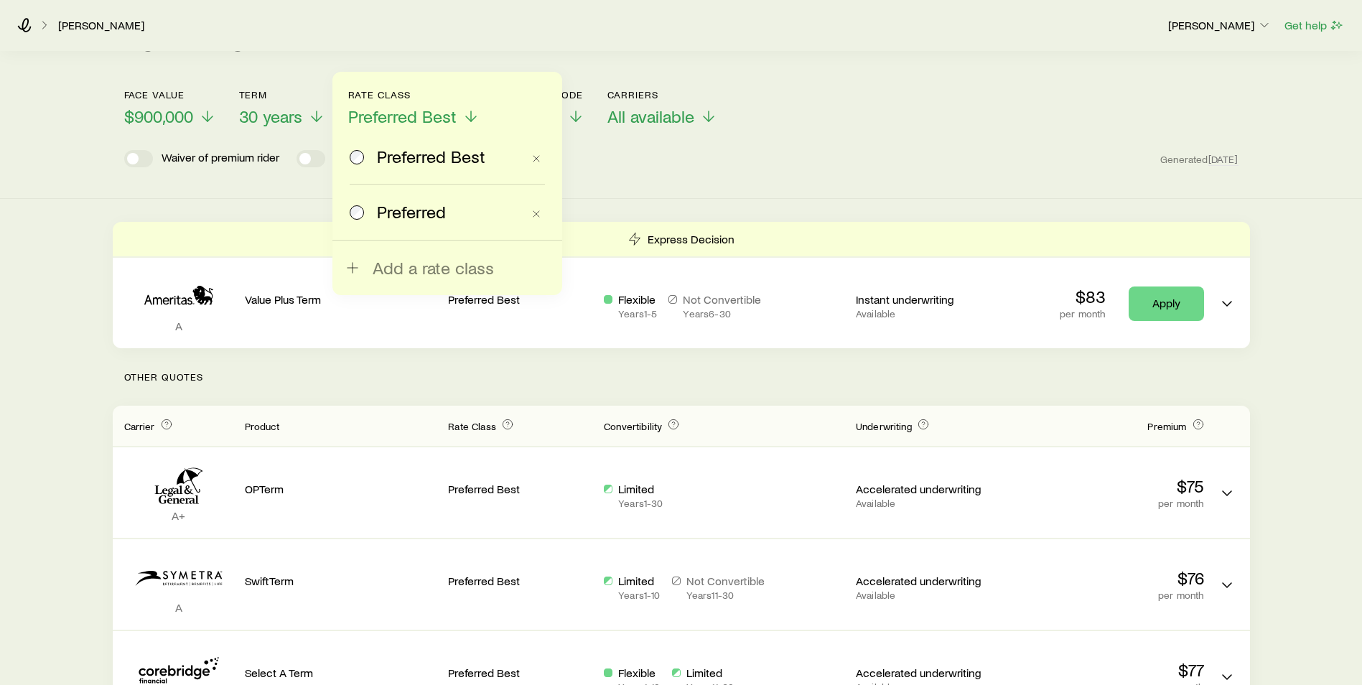
click at [421, 213] on span "Preferred" at bounding box center [411, 212] width 69 height 20
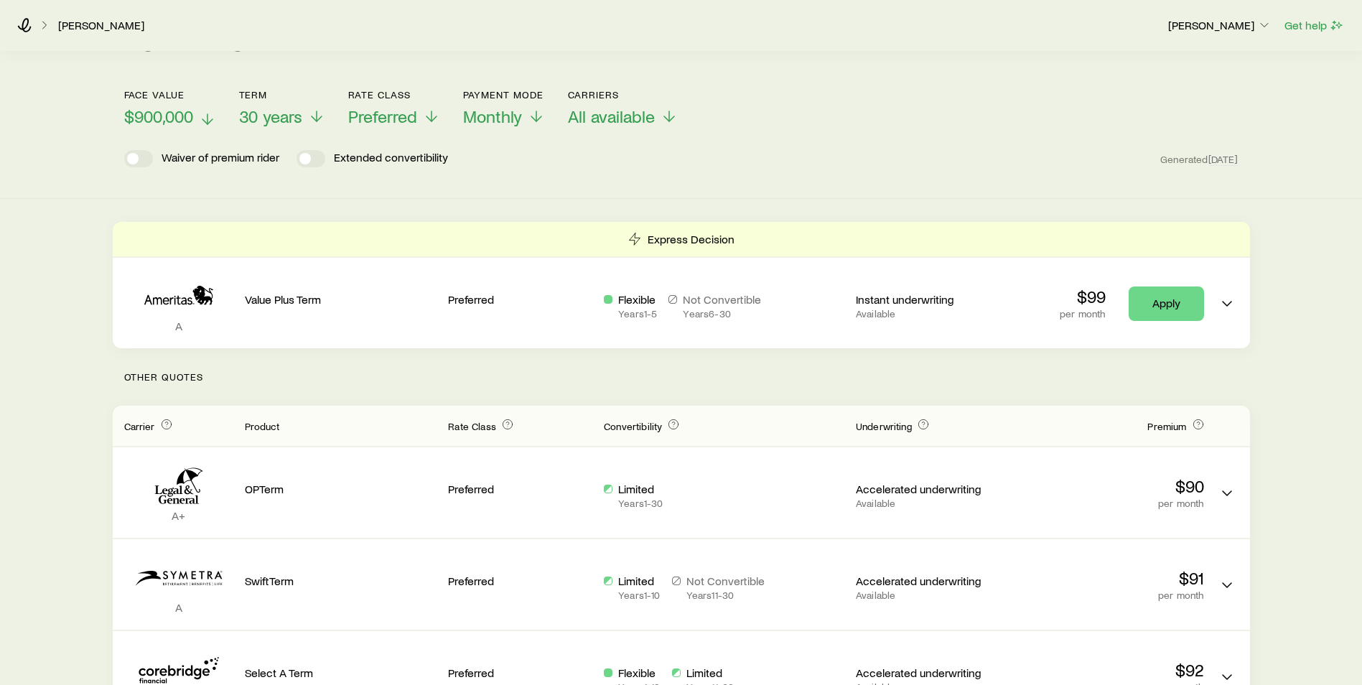
click at [188, 118] on span "$900,000" at bounding box center [158, 116] width 69 height 20
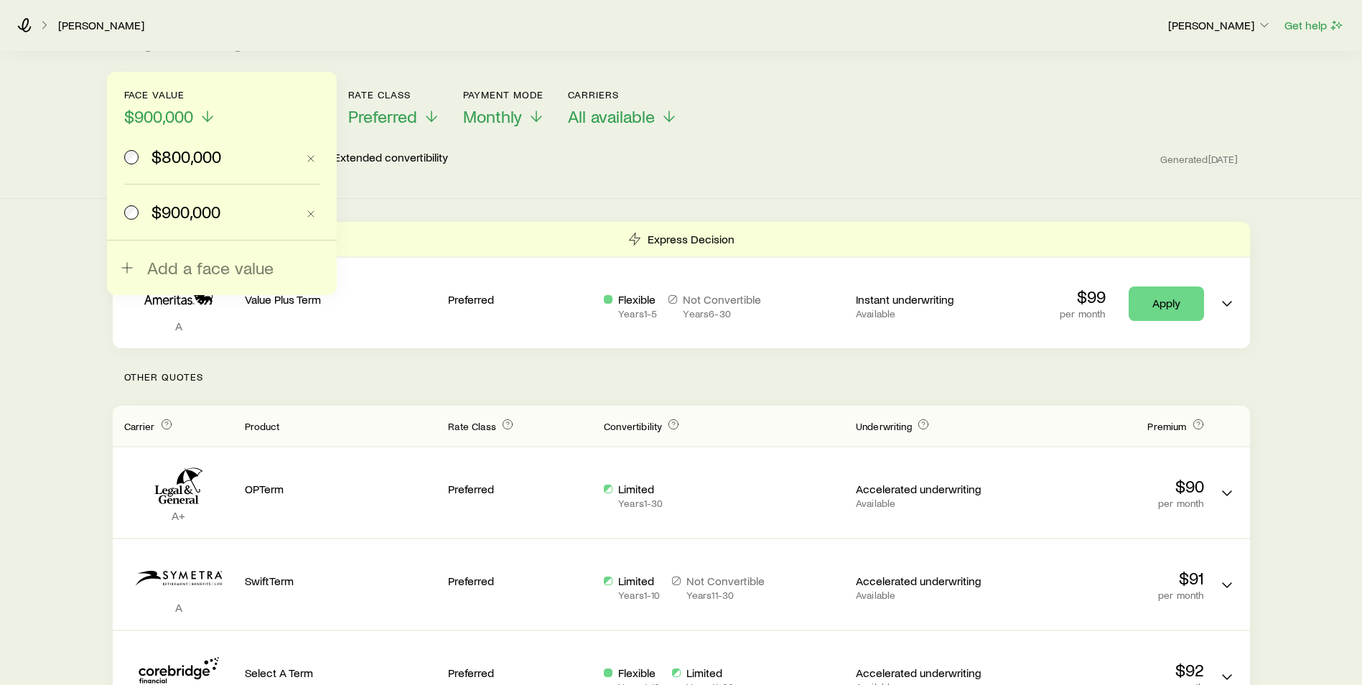
click at [186, 156] on span "$800,000" at bounding box center [186, 156] width 70 height 20
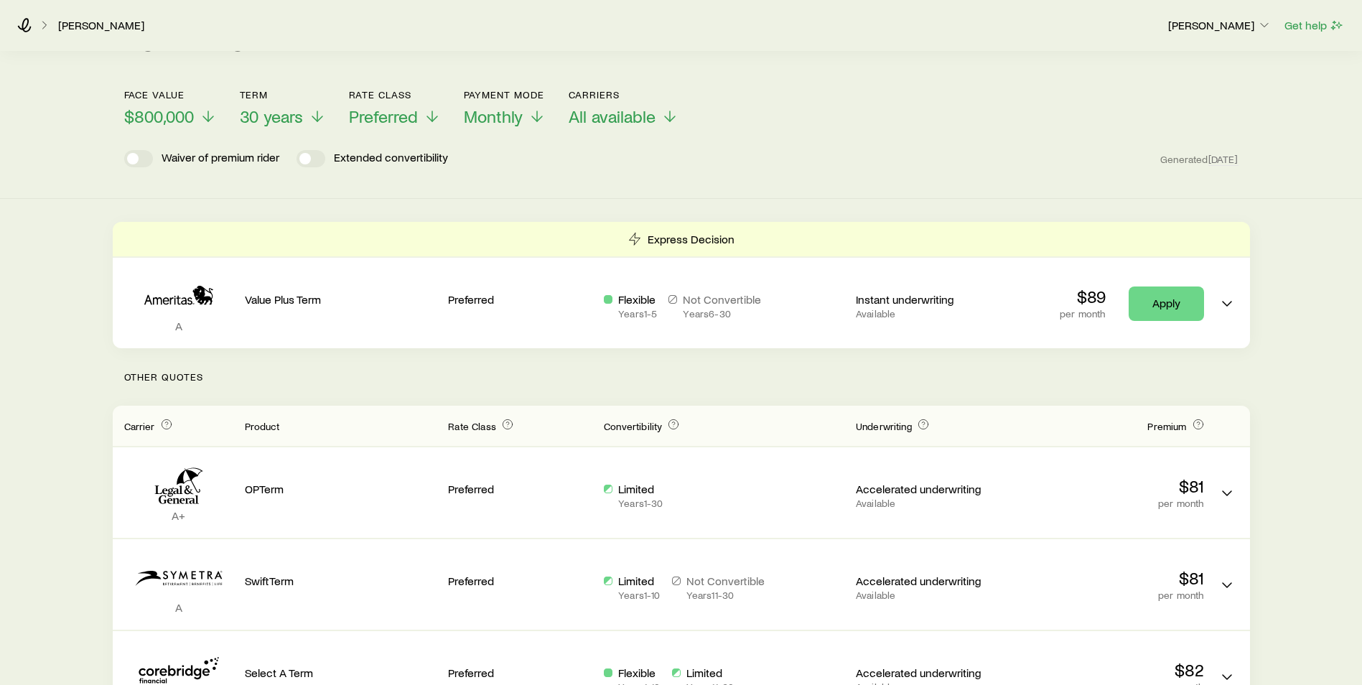
scroll to position [0, 0]
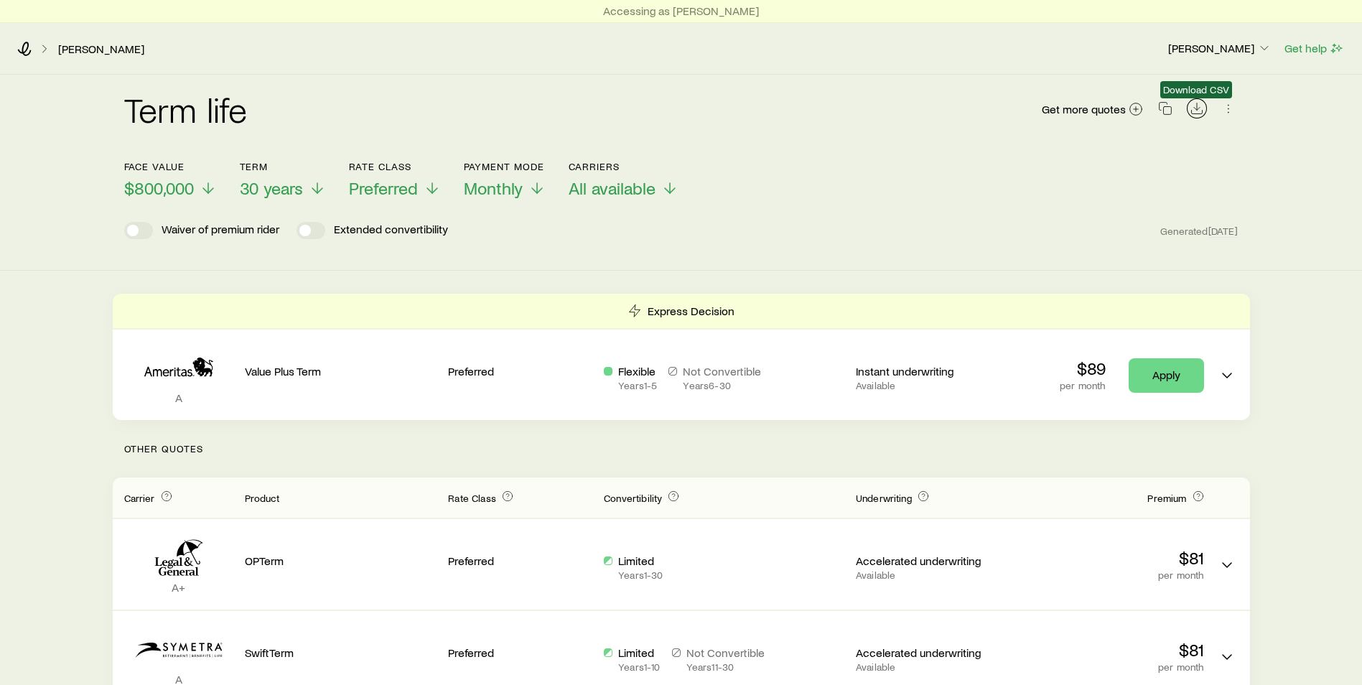
click at [1199, 104] on icon "Download CSV" at bounding box center [1196, 108] width 14 height 14
click at [29, 48] on icon at bounding box center [24, 49] width 14 height 14
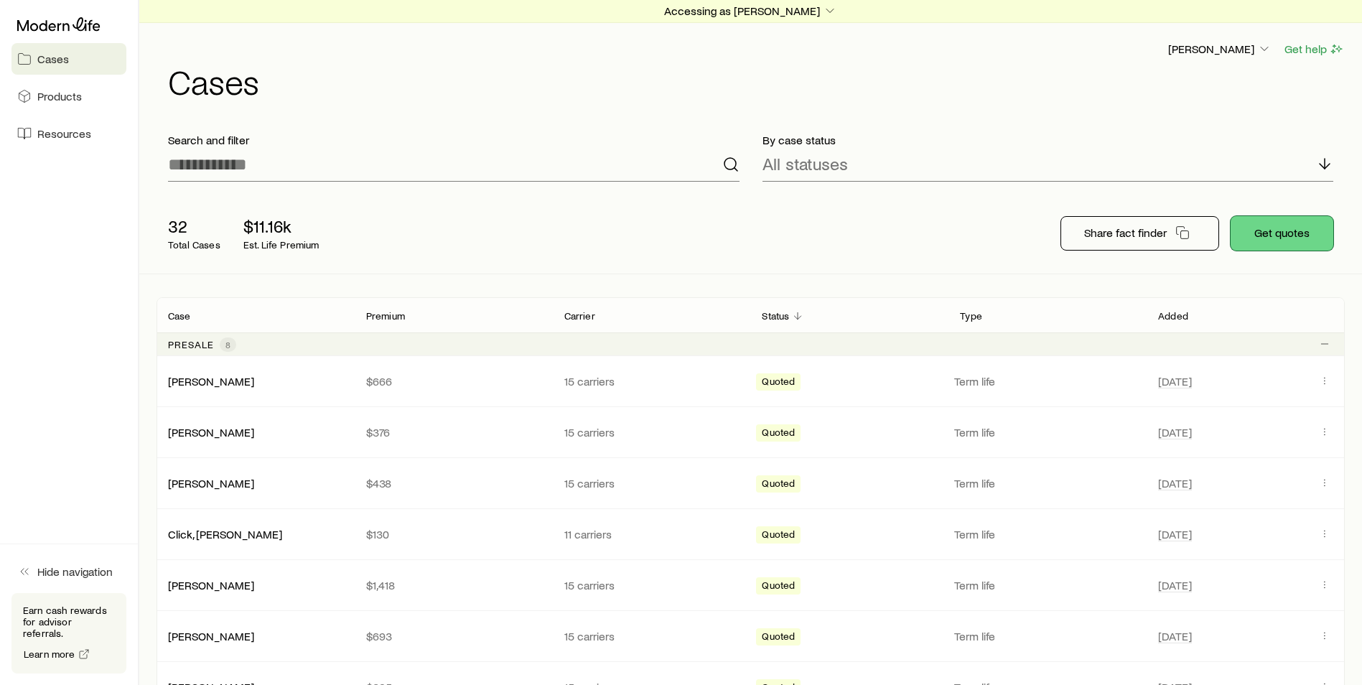
click at [1282, 226] on button "Get quotes" at bounding box center [1281, 233] width 103 height 34
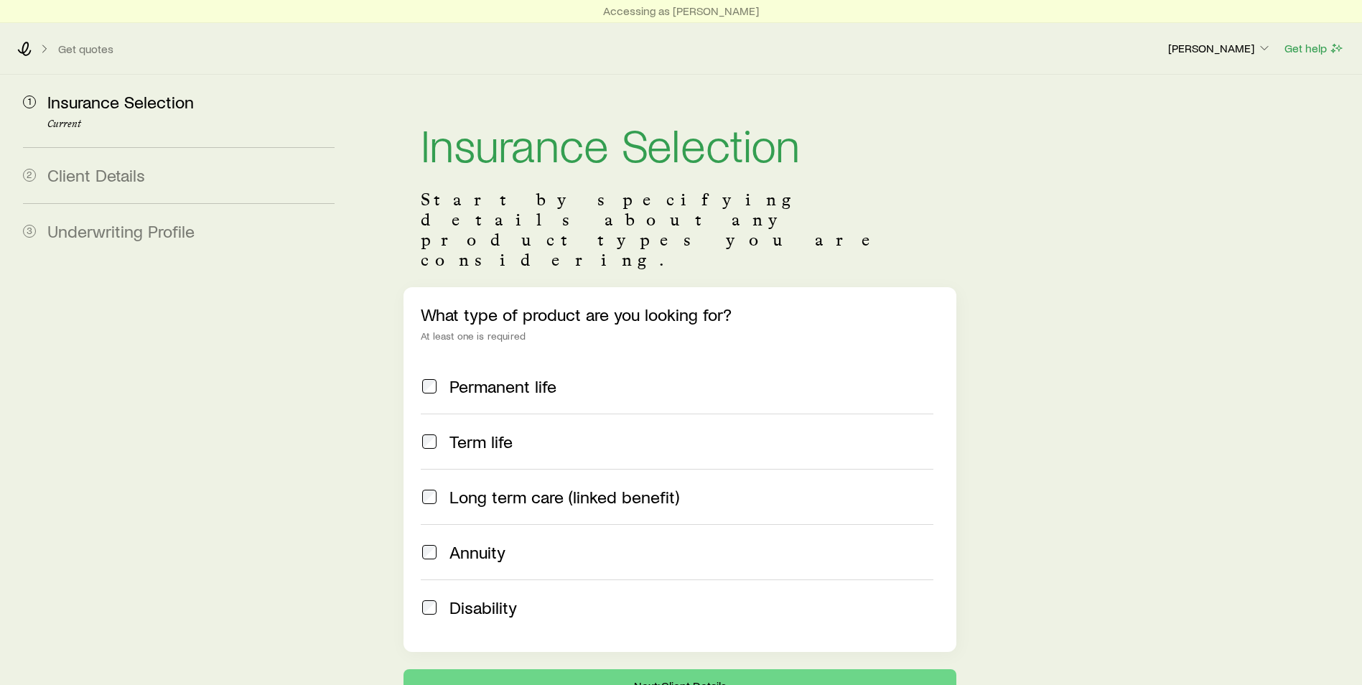
drag, startPoint x: 467, startPoint y: 401, endPoint x: 460, endPoint y: 400, distance: 7.2
click at [469, 431] on span "Term life" at bounding box center [480, 441] width 63 height 20
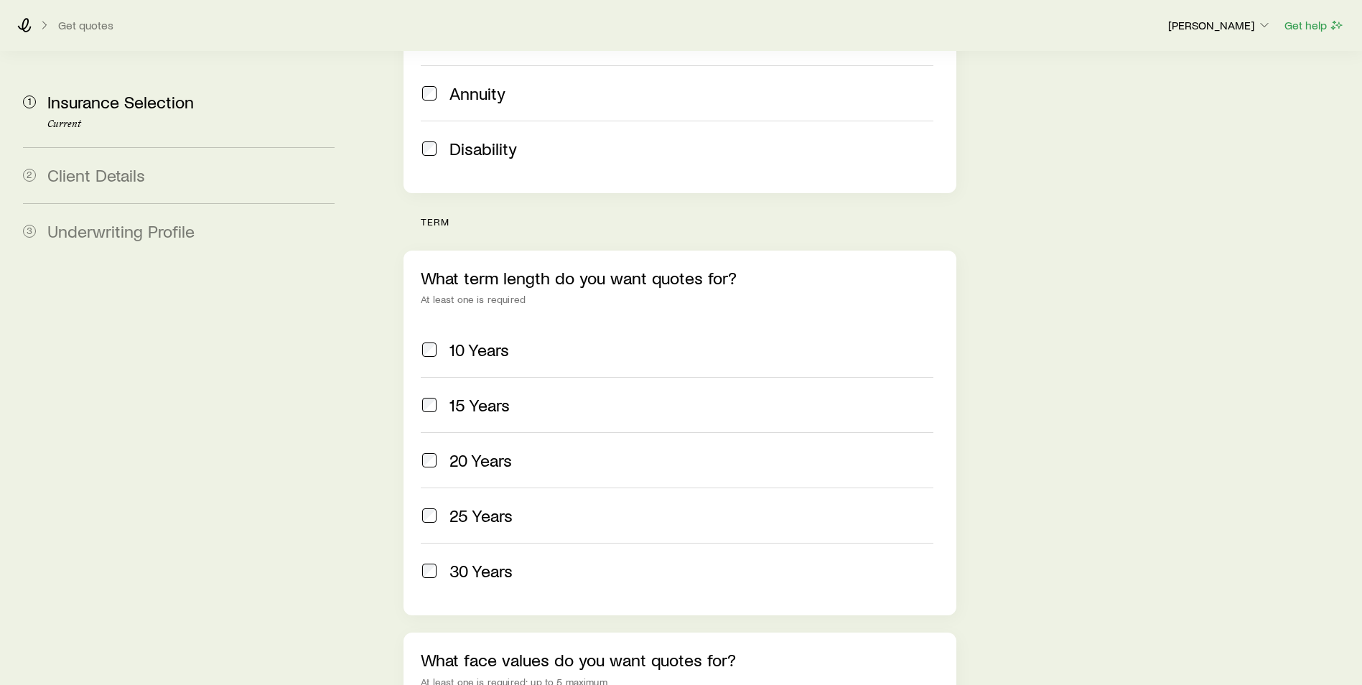
scroll to position [574, 0]
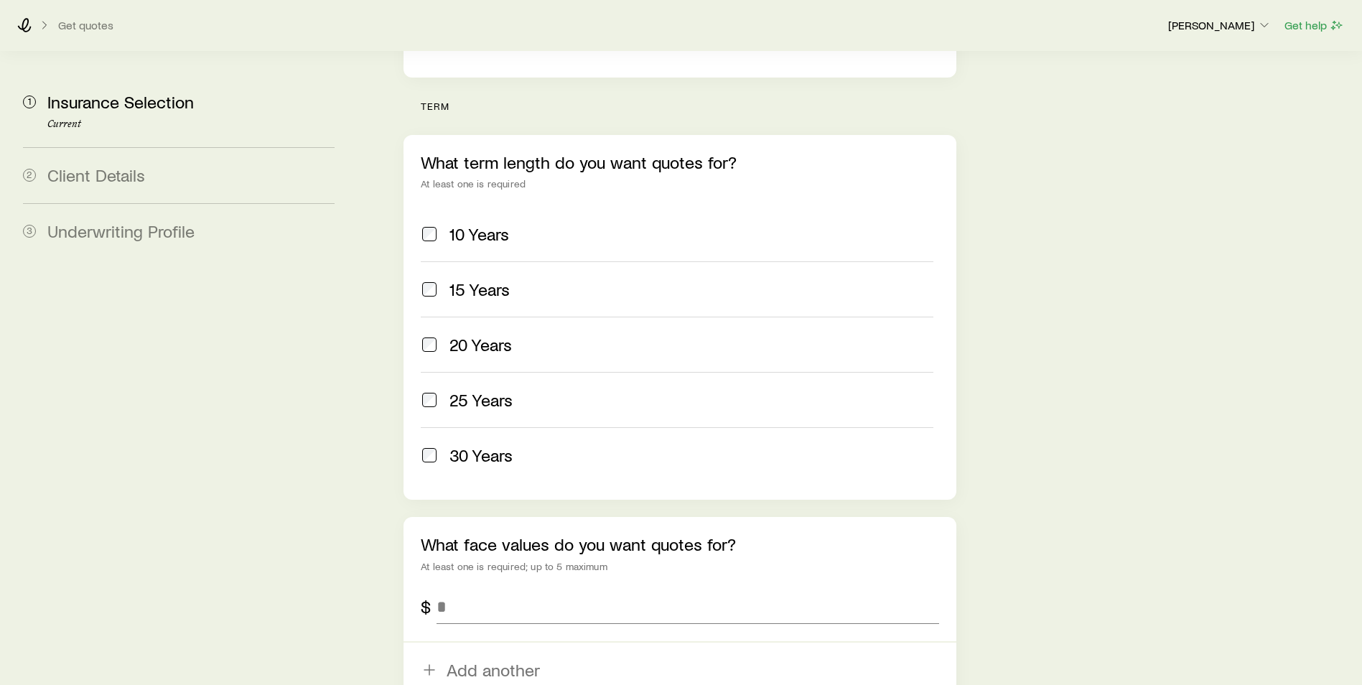
drag, startPoint x: 439, startPoint y: 420, endPoint x: 370, endPoint y: 413, distance: 69.3
click at [438, 445] on div "30 Years" at bounding box center [677, 455] width 512 height 20
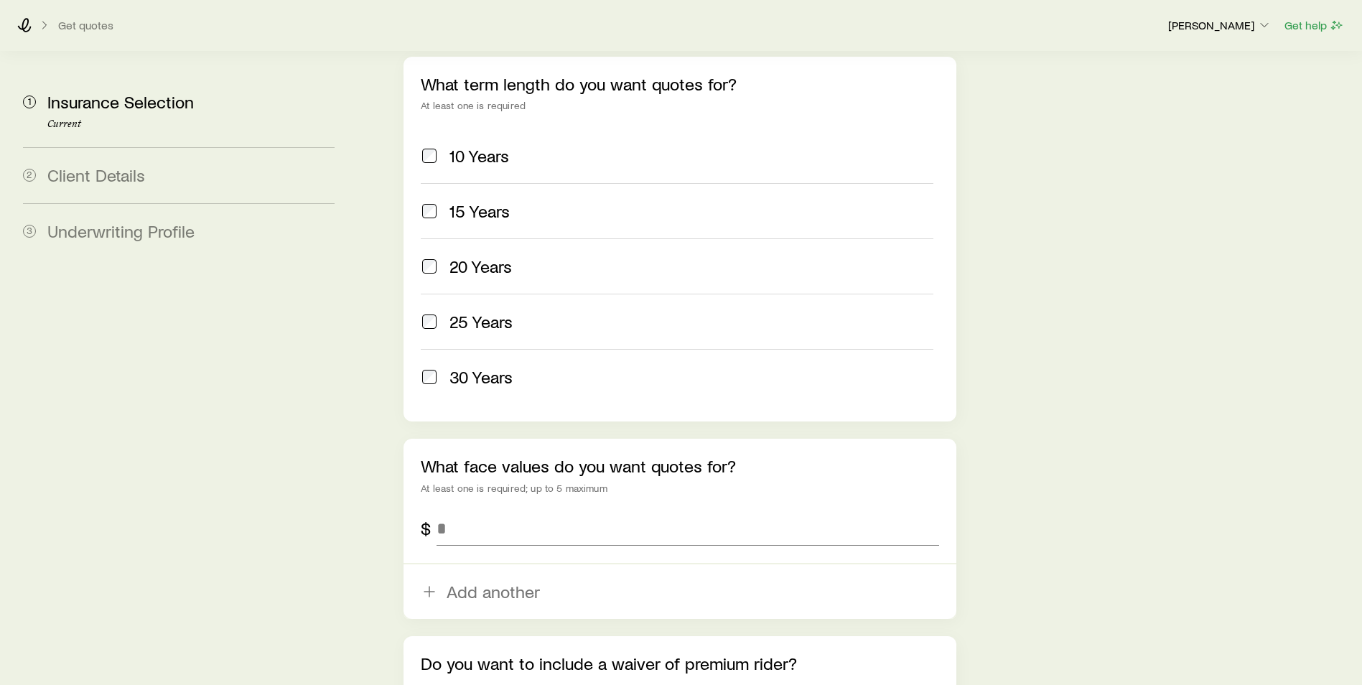
scroll to position [718, 0]
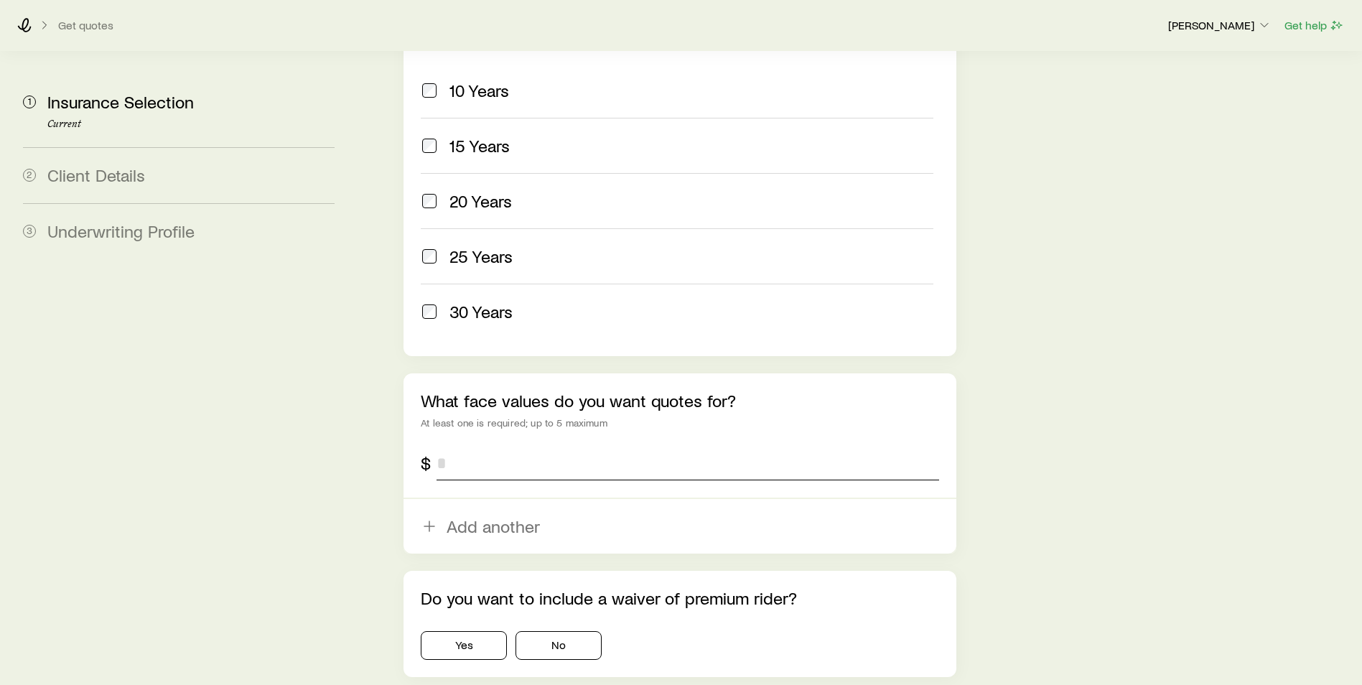
click at [562, 446] on input "tel" at bounding box center [687, 463] width 502 height 34
type input "*********"
click at [304, 470] on aside "1 Insurance Selection Current 2 Client Details 3 Underwriting Profile" at bounding box center [178, 43] width 334 height 1372
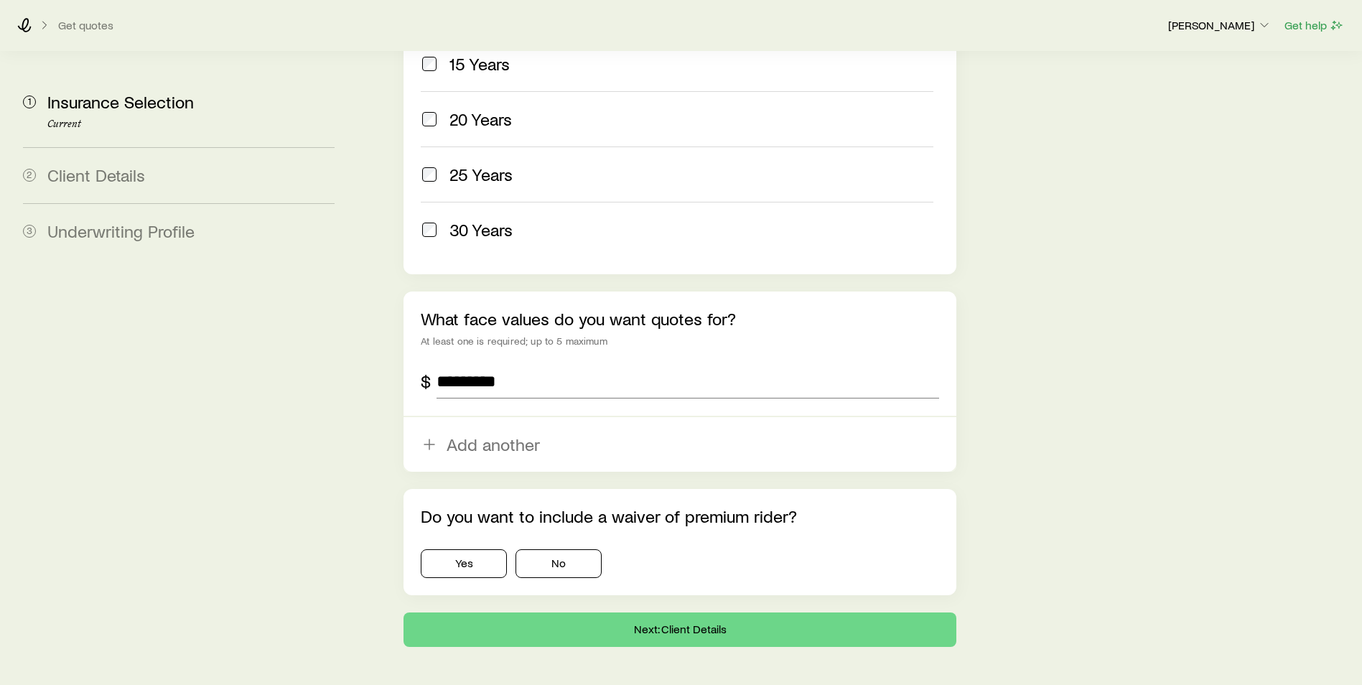
scroll to position [802, 0]
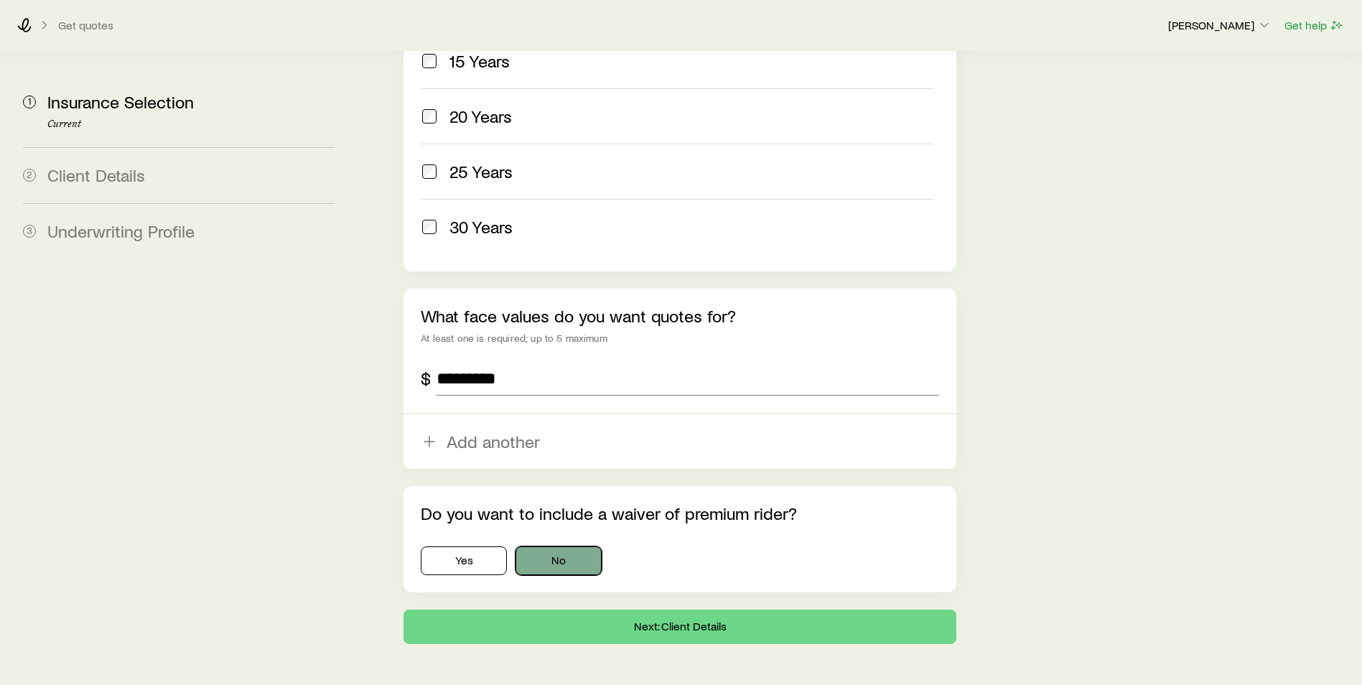
click at [558, 546] on button "No" at bounding box center [558, 560] width 86 height 29
click at [667, 609] on button "Next: Client Details" at bounding box center [679, 626] width 553 height 34
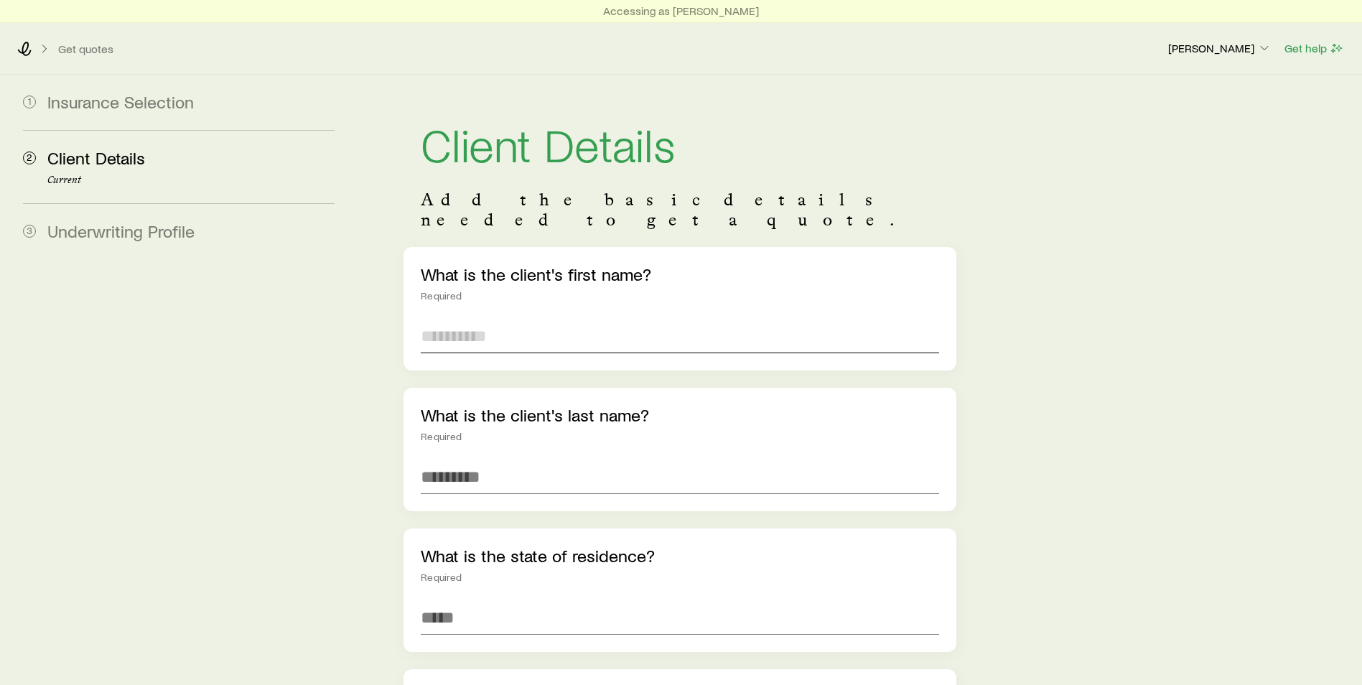
click at [487, 319] on input "text" at bounding box center [680, 336] width 518 height 34
type input "********"
type input "******"
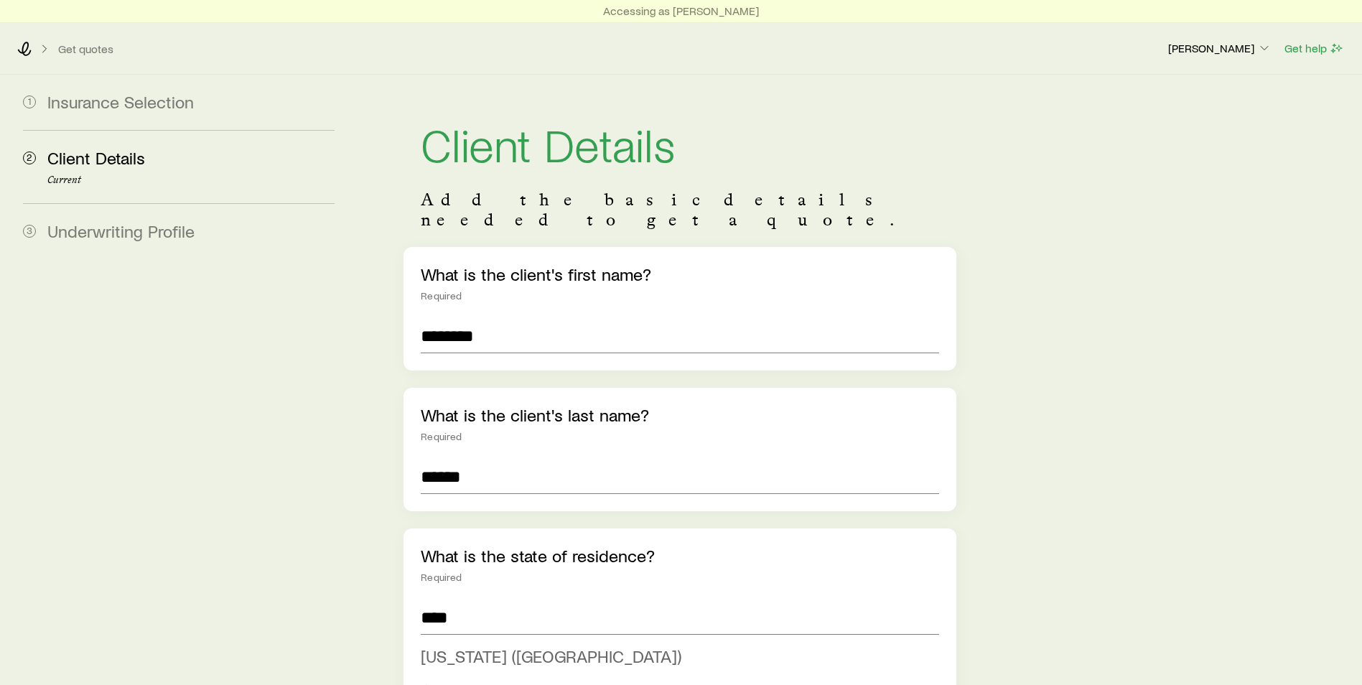
click at [483, 645] on span "[US_STATE] ([GEOGRAPHIC_DATA])" at bounding box center [551, 655] width 261 height 21
type input "**********"
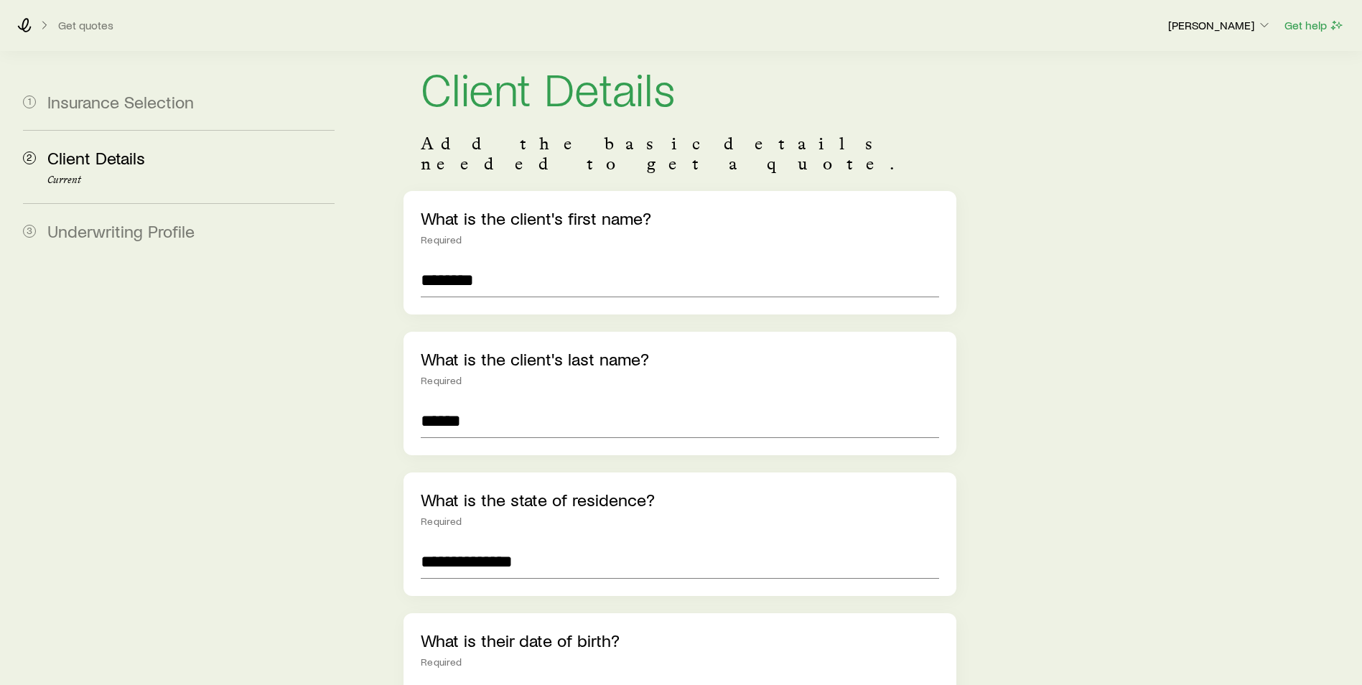
scroll to position [287, 0]
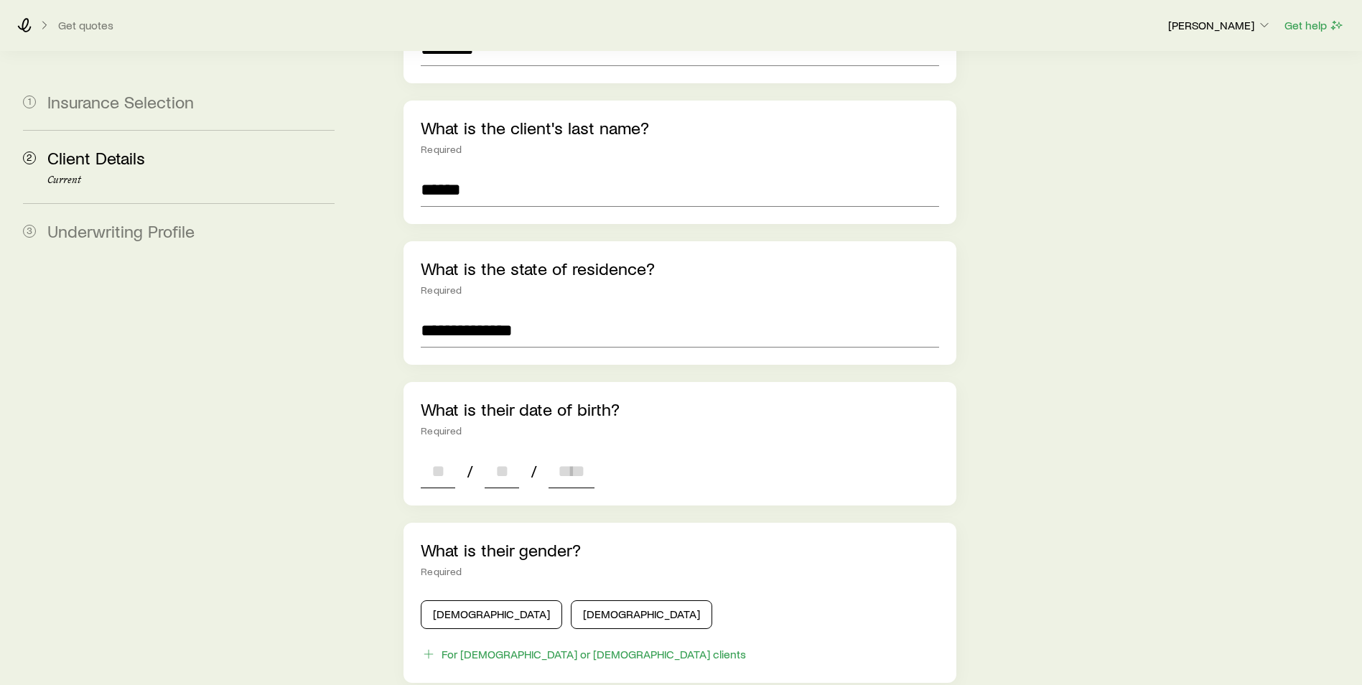
click at [433, 454] on input at bounding box center [438, 471] width 34 height 34
type input "**"
type input "****"
type input "*"
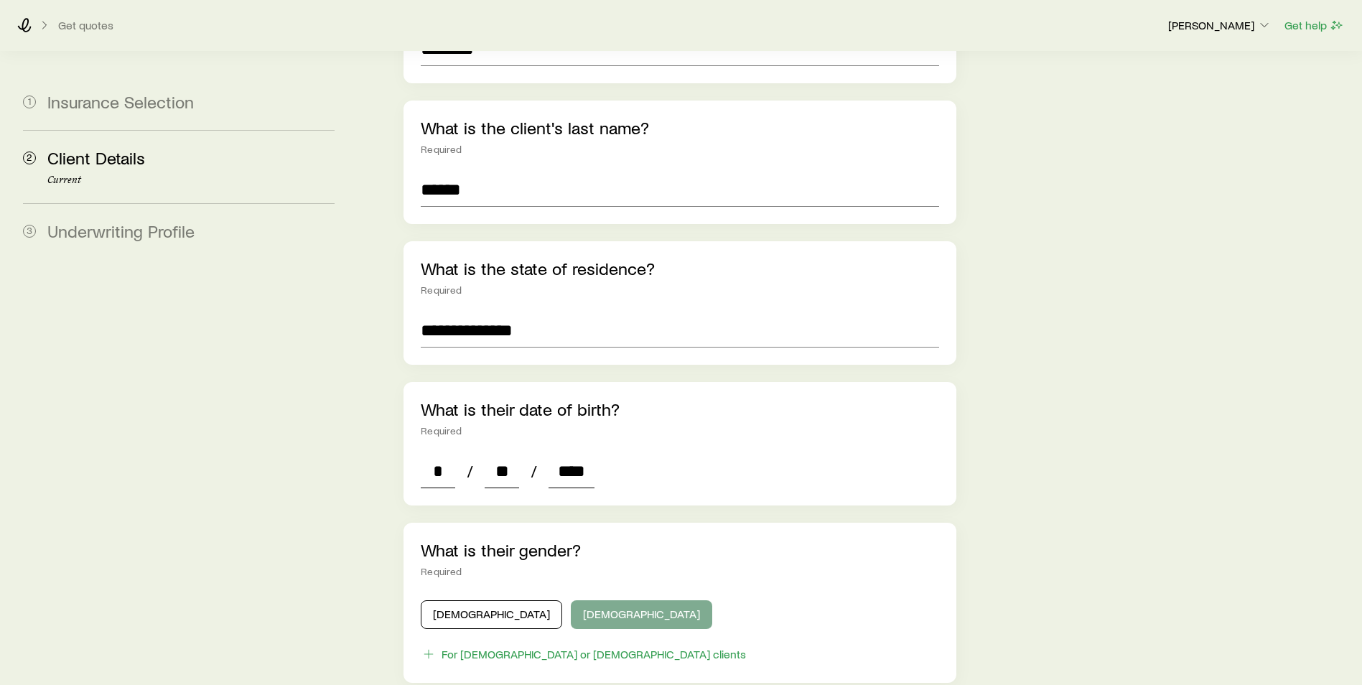
type input "****"
click at [571, 600] on button "[DEMOGRAPHIC_DATA]" at bounding box center [641, 614] width 141 height 29
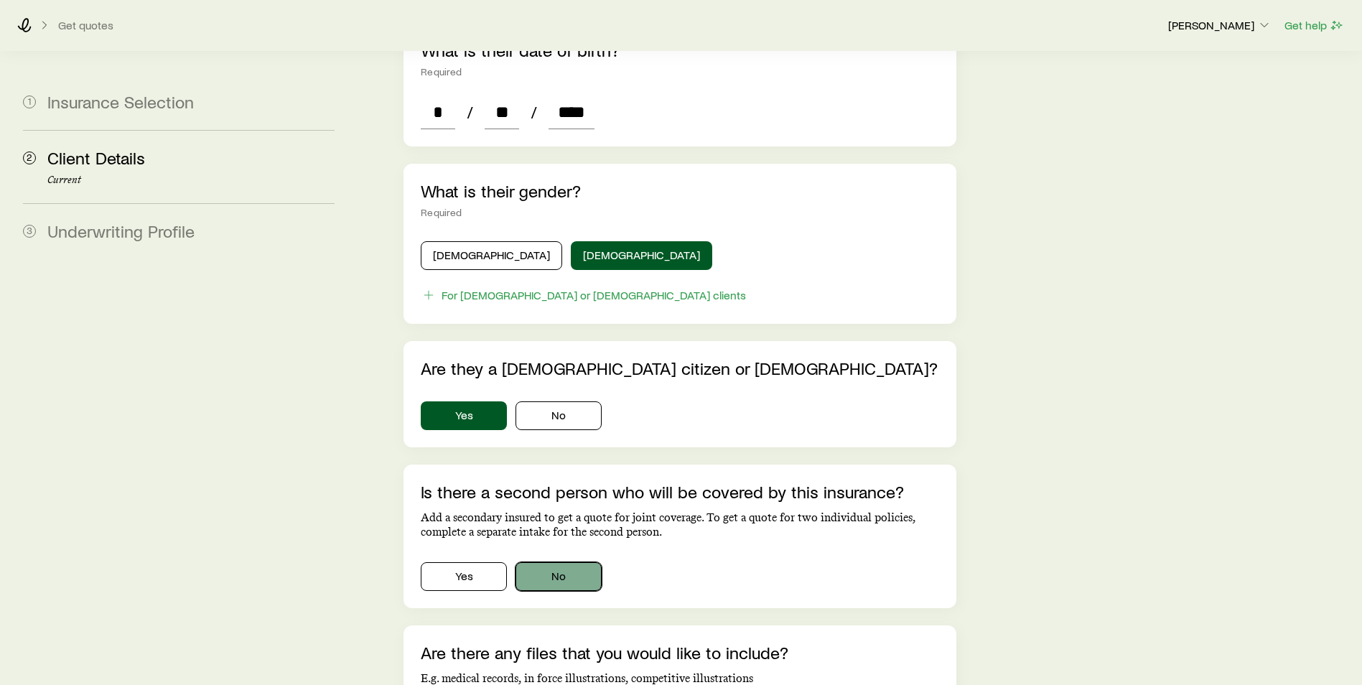
click at [558, 562] on button "No" at bounding box center [558, 576] width 86 height 29
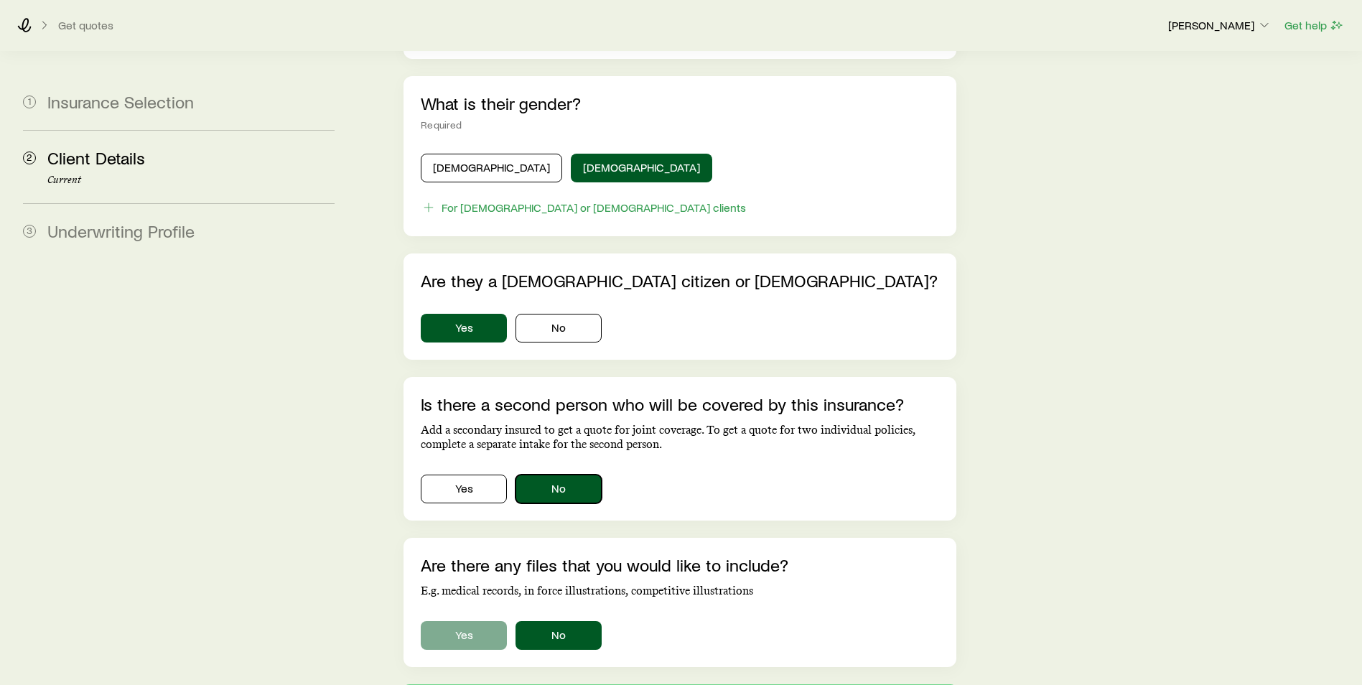
scroll to position [828, 0]
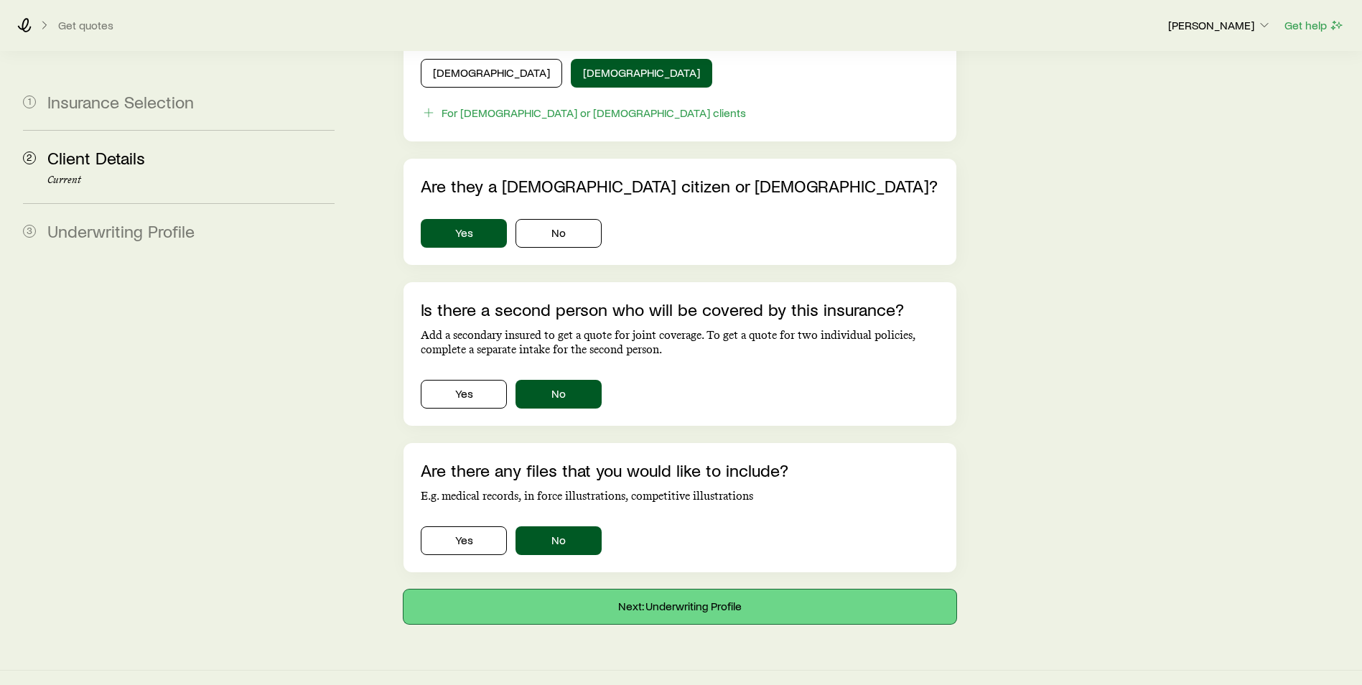
click at [591, 589] on button "Next: Underwriting Profile" at bounding box center [679, 606] width 553 height 34
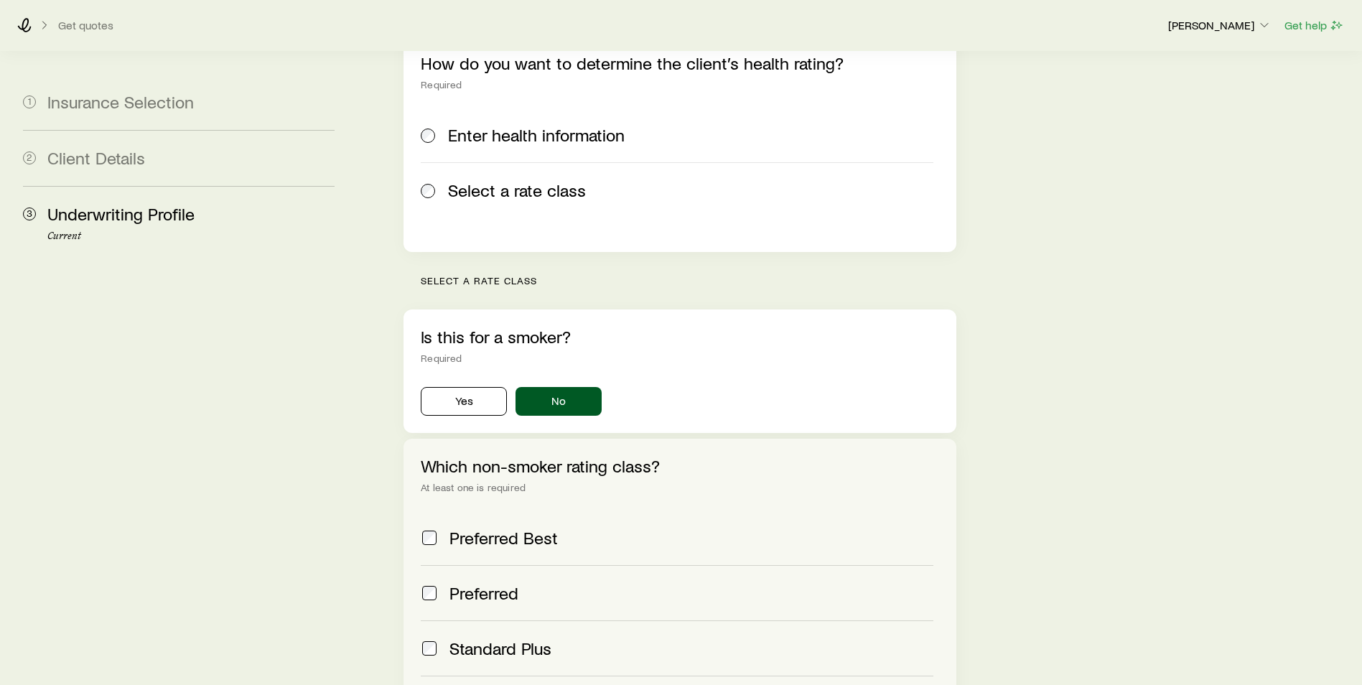
scroll to position [287, 0]
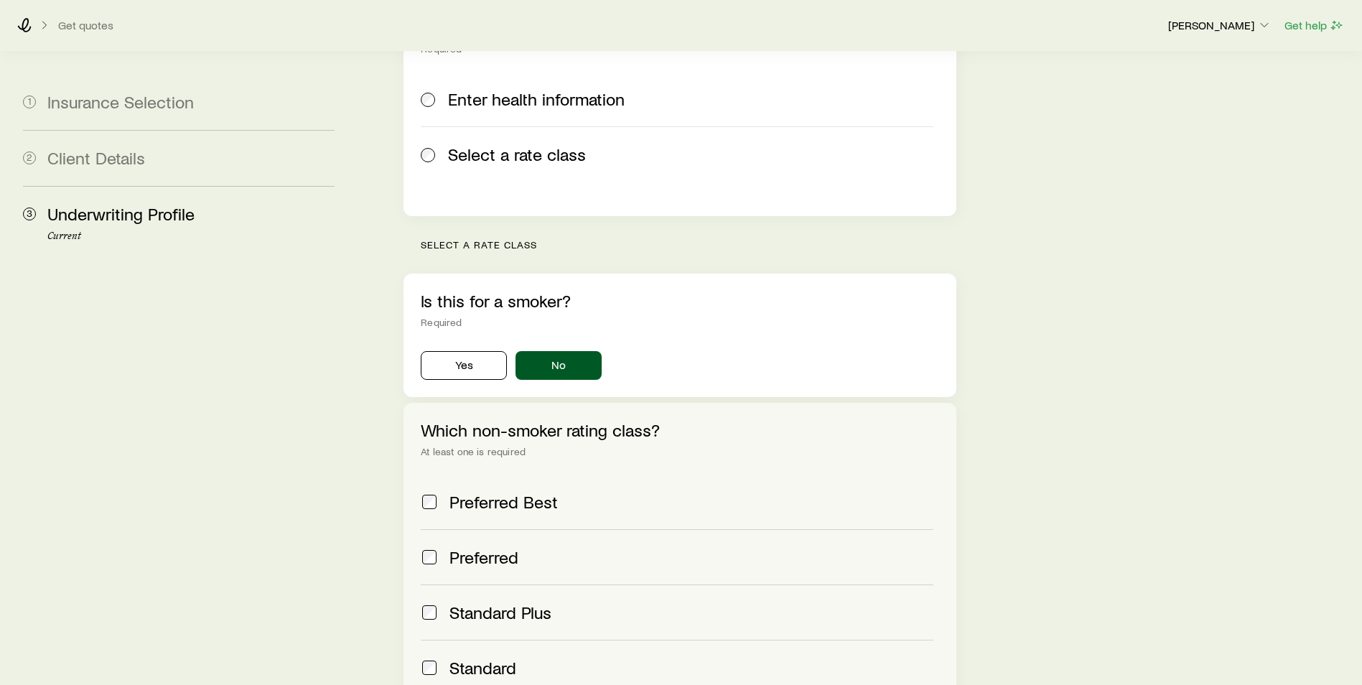
click at [465, 492] on span "Preferred Best" at bounding box center [503, 502] width 108 height 20
click at [471, 547] on span "Preferred" at bounding box center [483, 557] width 69 height 20
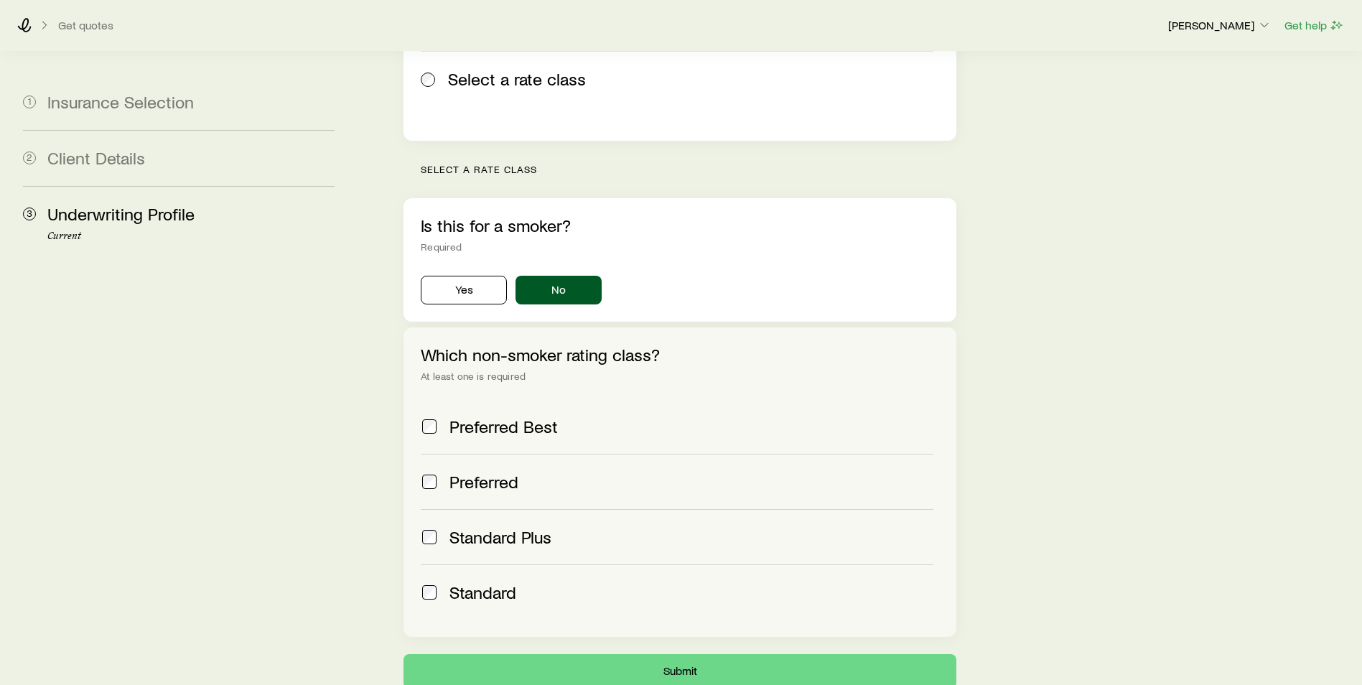
scroll to position [446, 0]
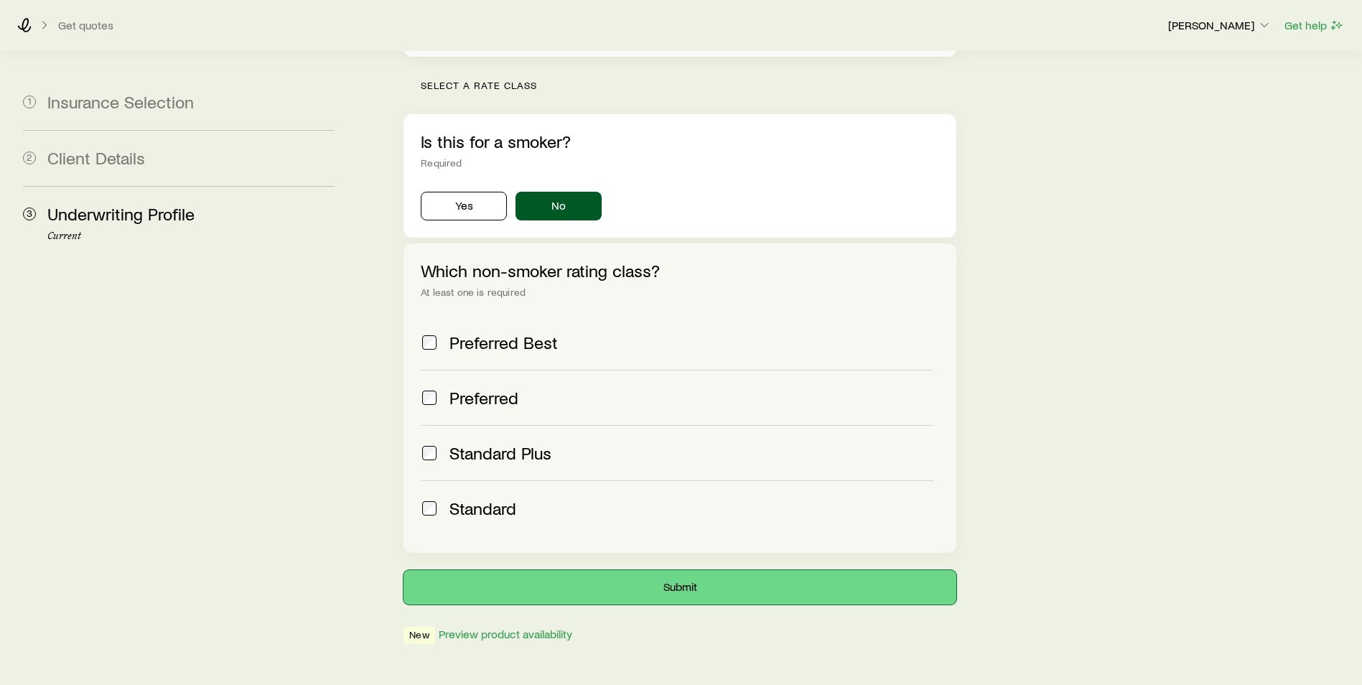
click at [711, 570] on button "Submit" at bounding box center [679, 587] width 553 height 34
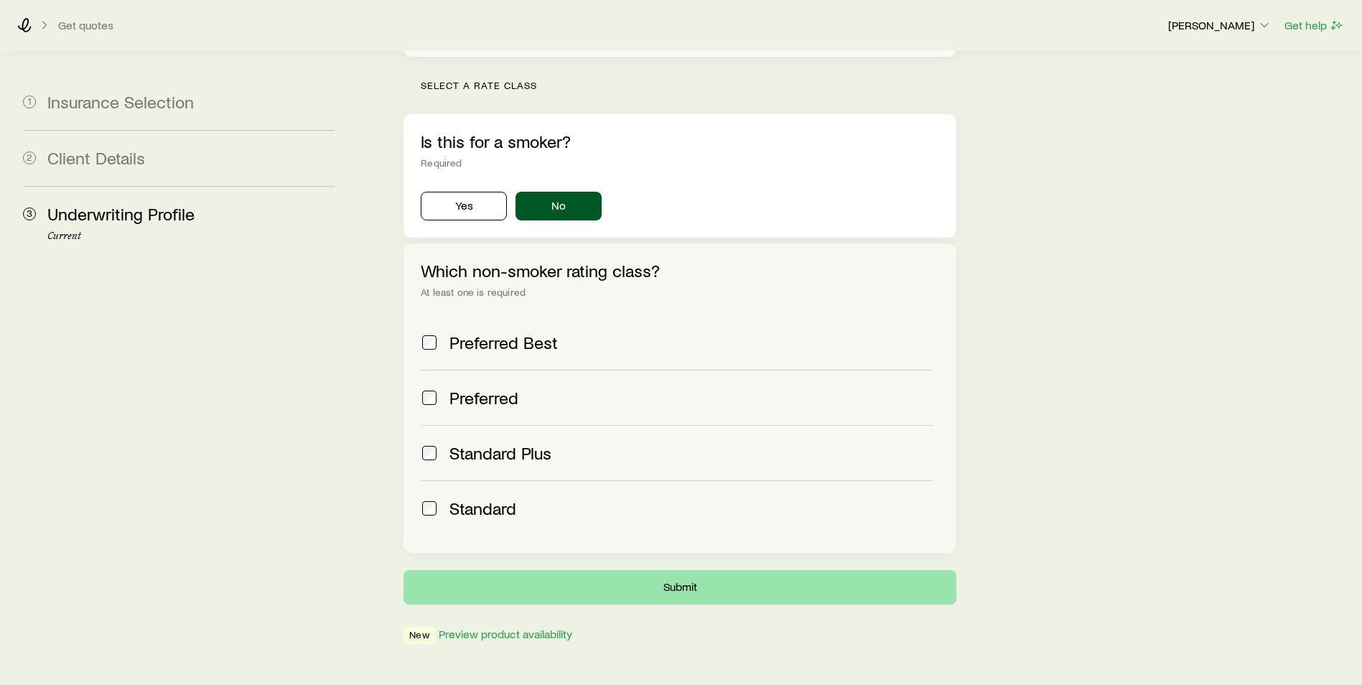
scroll to position [0, 0]
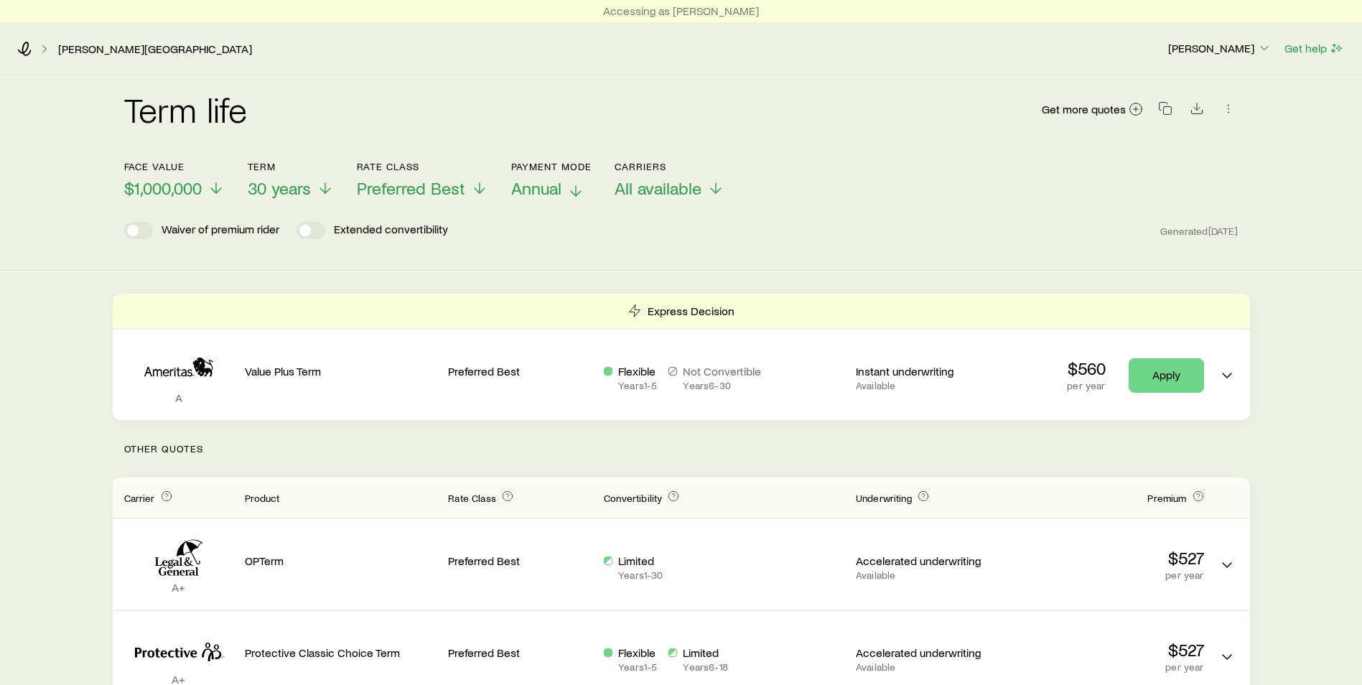
click at [548, 184] on span "Annual" at bounding box center [536, 188] width 50 height 20
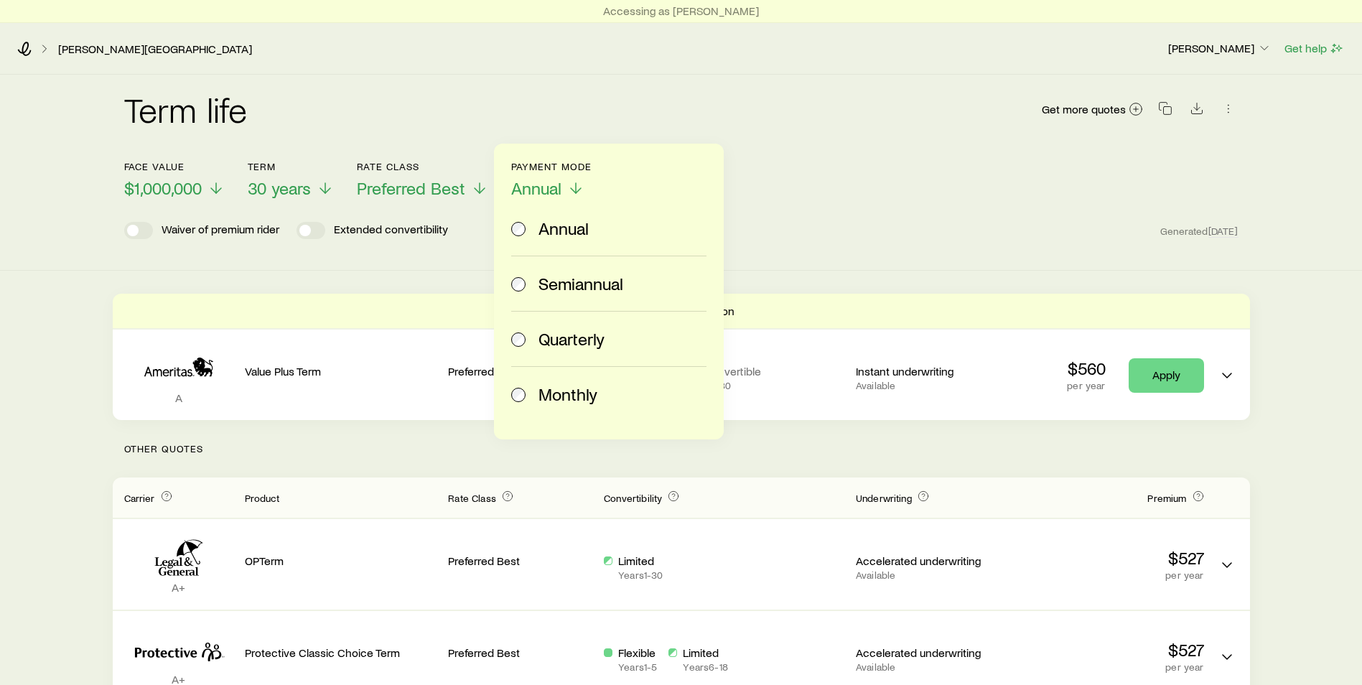
click at [553, 383] on label "Monthly" at bounding box center [605, 394] width 189 height 55
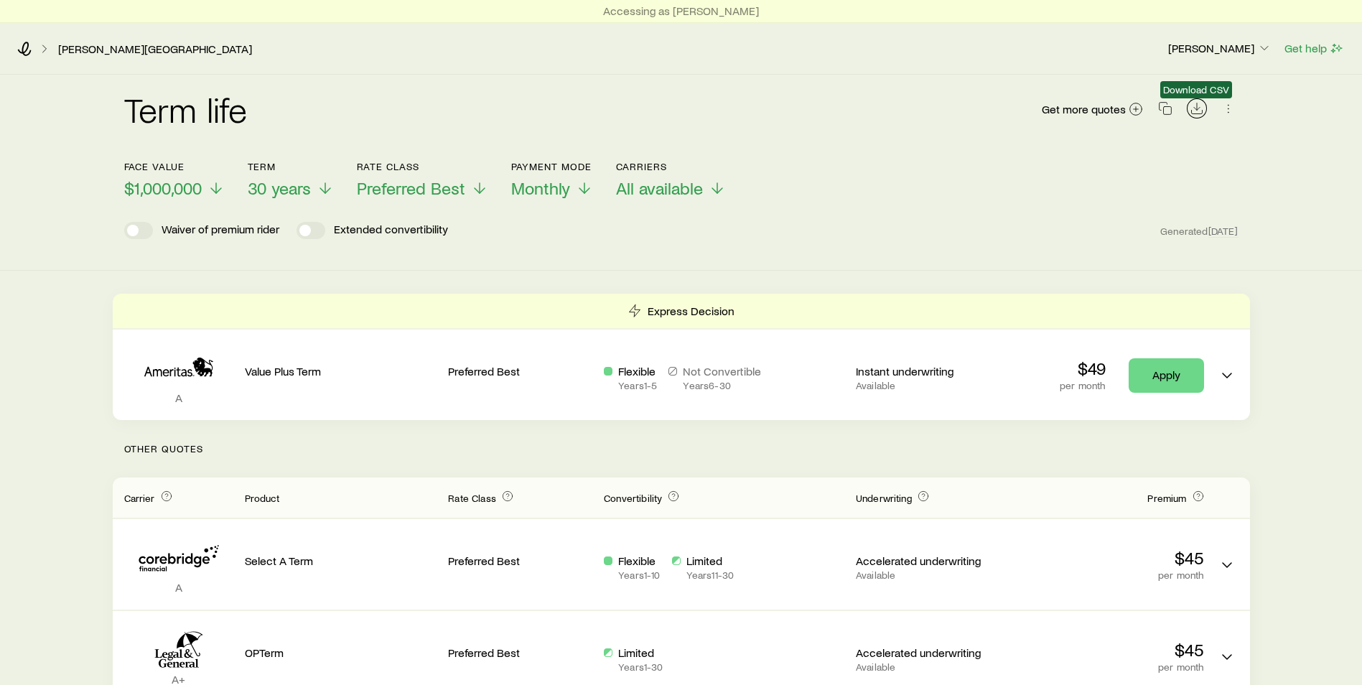
drag, startPoint x: 1197, startPoint y: 105, endPoint x: 1186, endPoint y: 104, distance: 11.5
click at [1198, 105] on icon "Download CSV" at bounding box center [1196, 108] width 14 height 14
